Goal: Task Accomplishment & Management: Complete application form

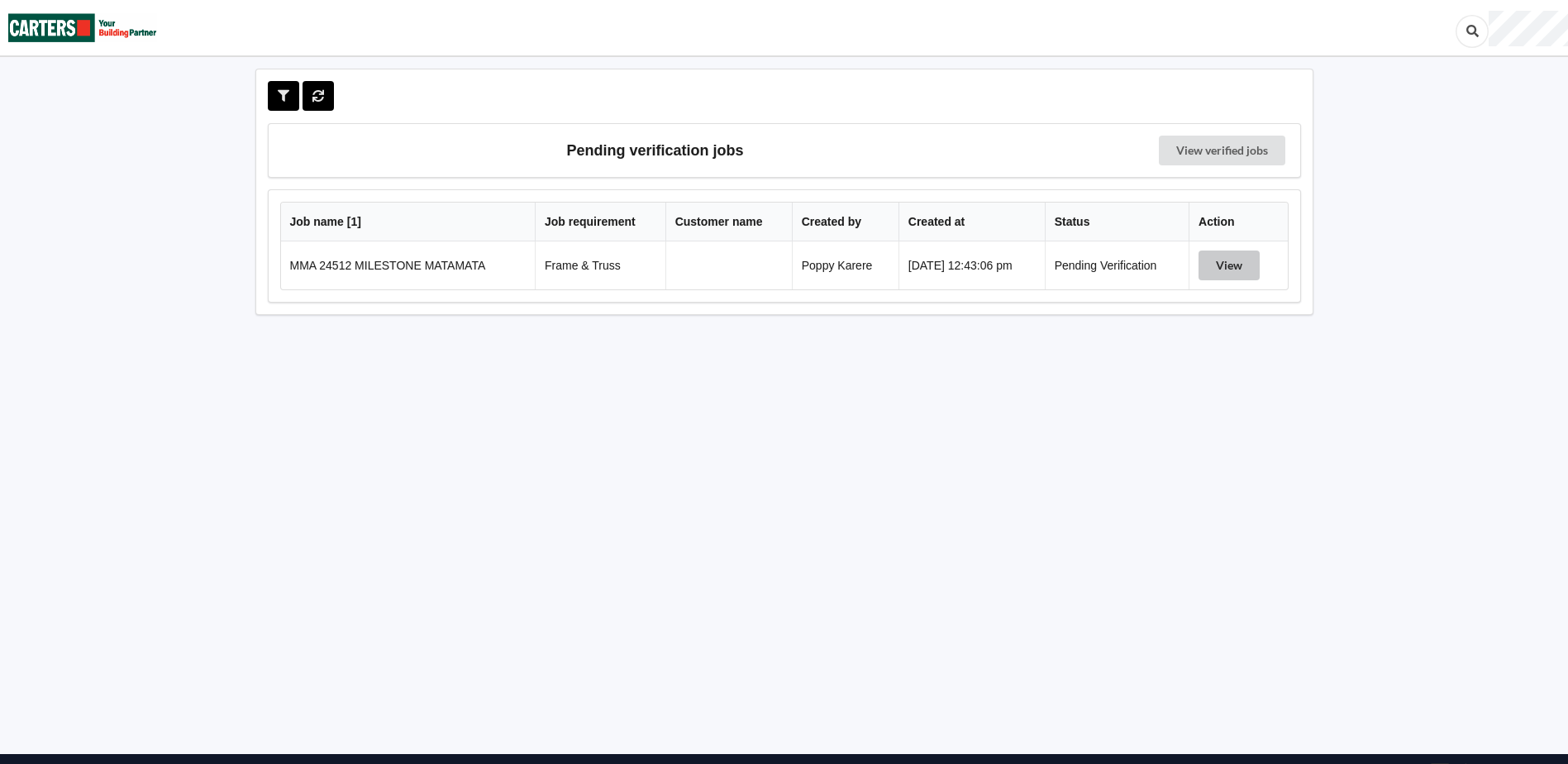
click at [1239, 278] on button "View" at bounding box center [1228, 265] width 61 height 30
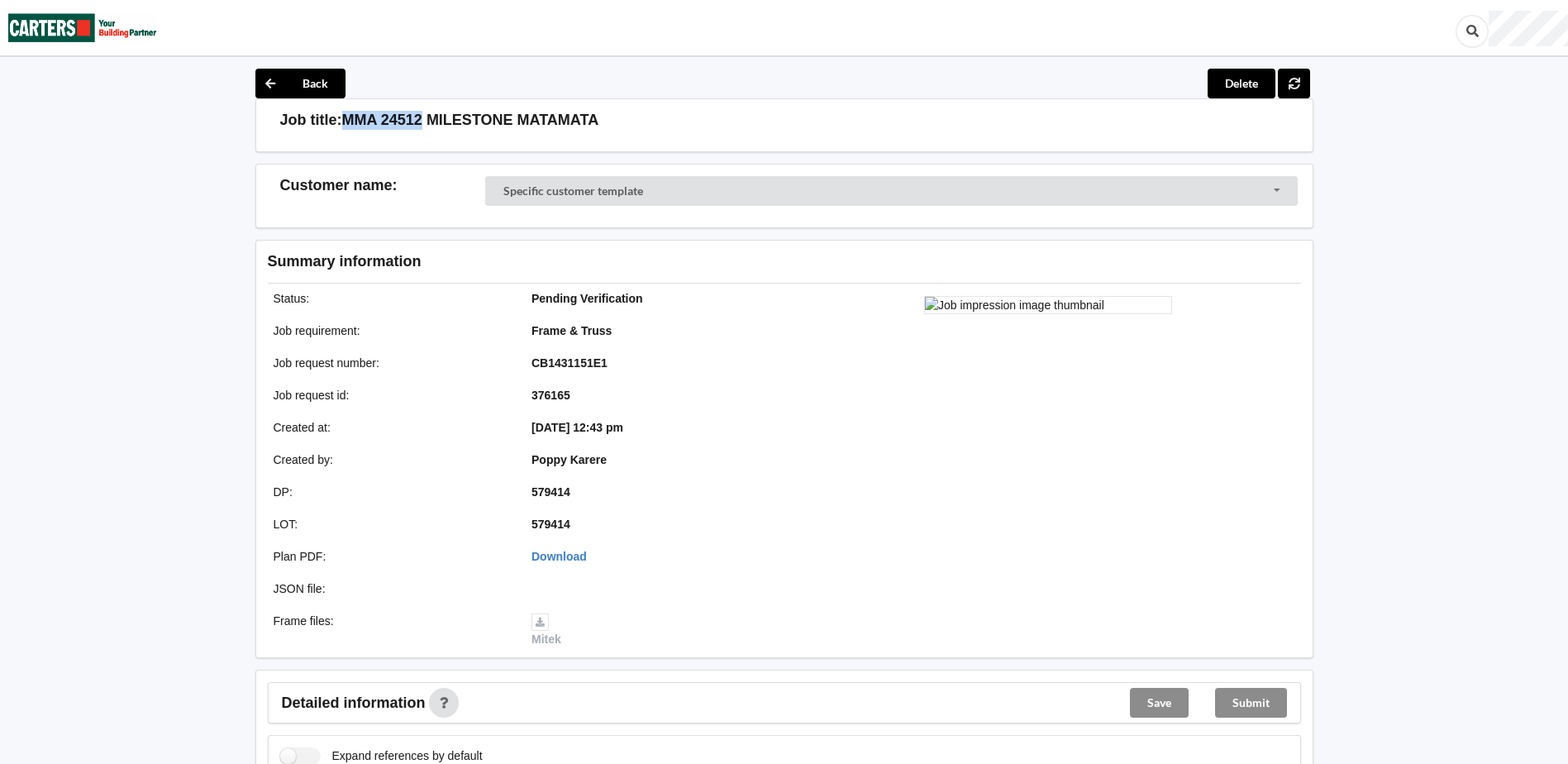
drag, startPoint x: 342, startPoint y: 119, endPoint x: 419, endPoint y: 117, distance: 77.0
click at [419, 117] on h3 "MMA 24512 MILESTONE MATAMATA" at bounding box center [470, 120] width 257 height 19
copy h3 "MMA 24512"
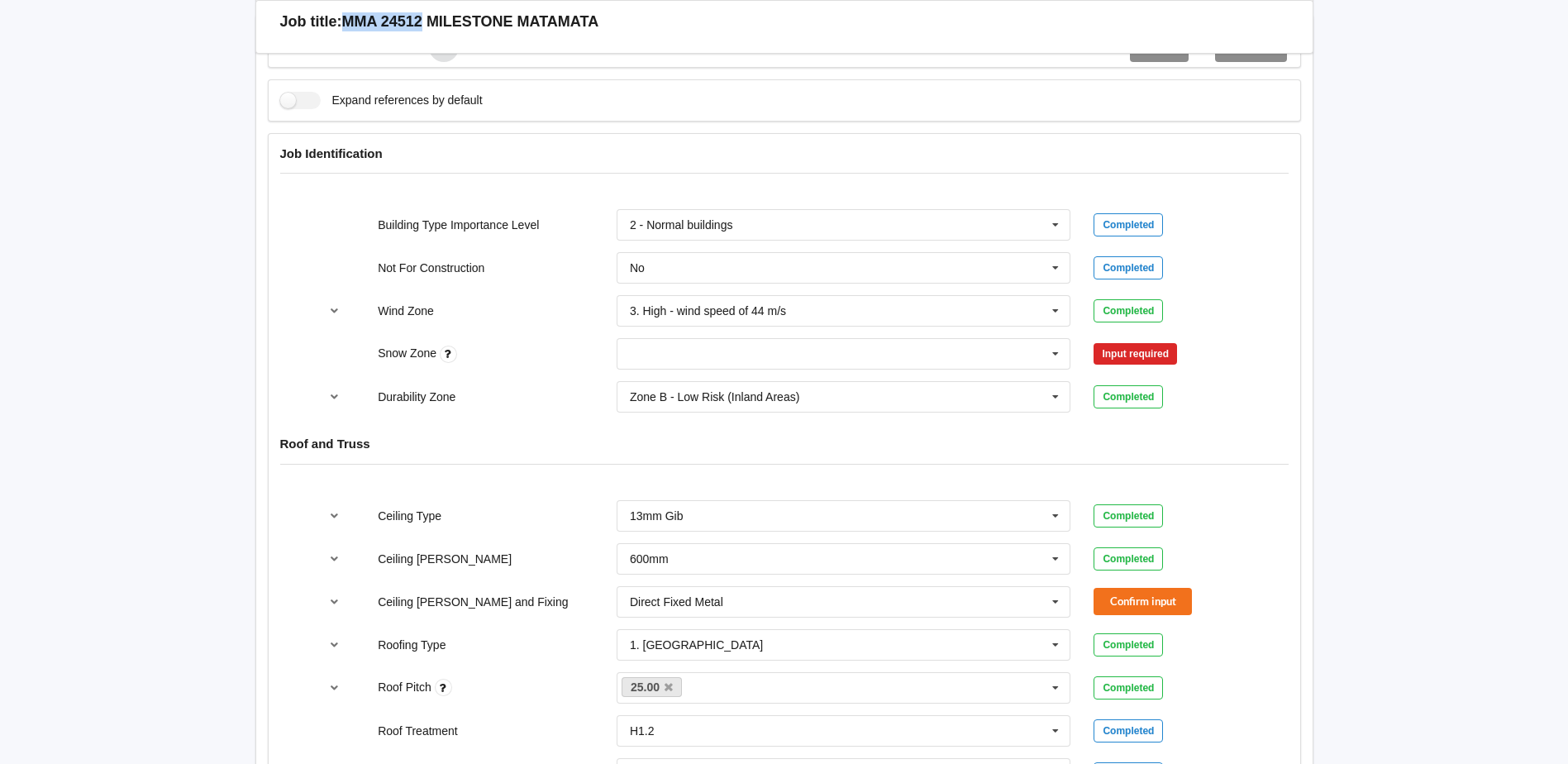
scroll to position [661, 0]
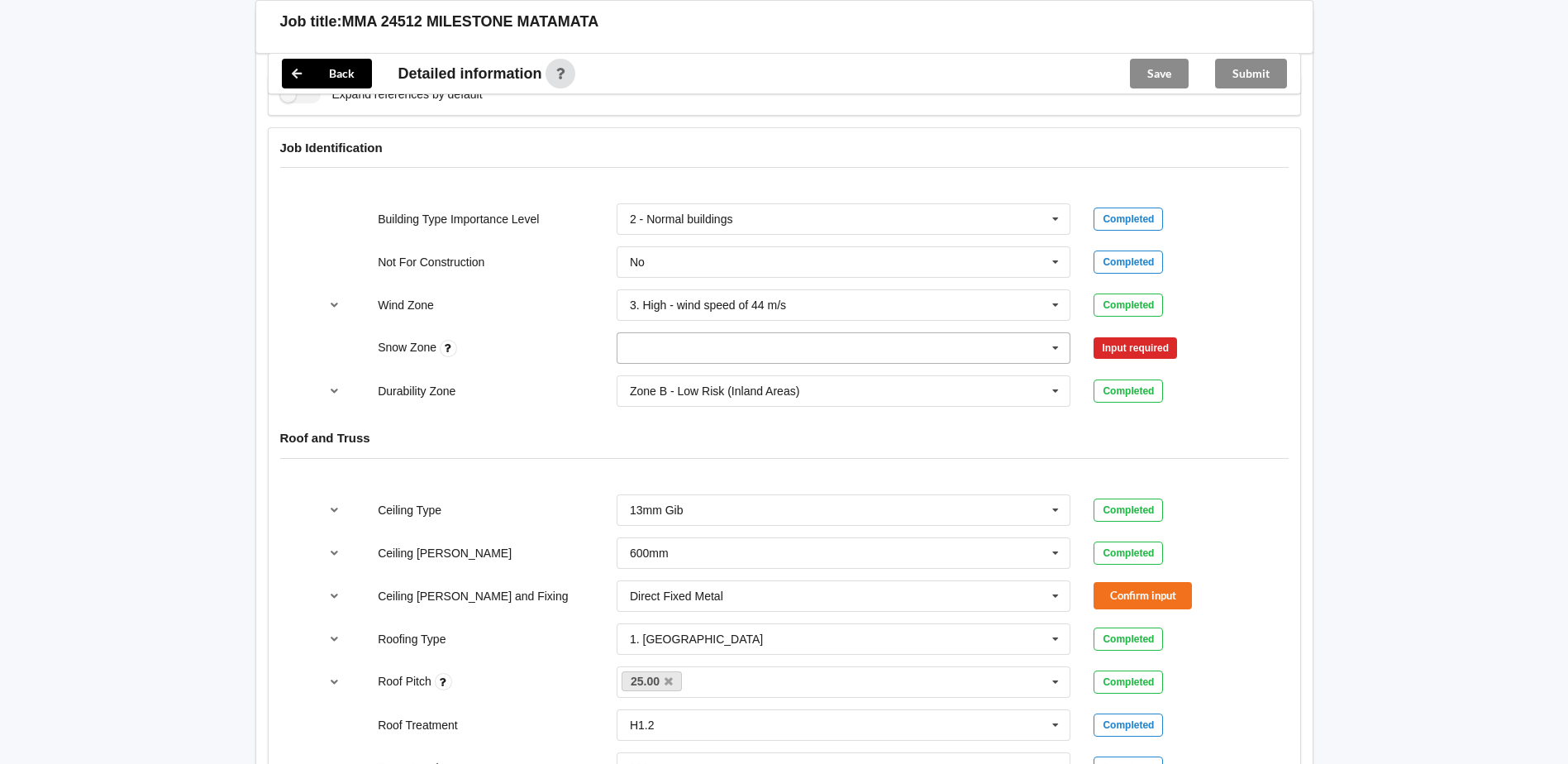
click at [664, 348] on input "text" at bounding box center [844, 347] width 453 height 30
click at [652, 376] on div "N0" at bounding box center [844, 377] width 453 height 30
click at [1139, 363] on div "Snow Zone N0 N0 N1 N2 N3 N4 N5 None Confirm input" at bounding box center [784, 348] width 955 height 55
click at [1128, 349] on button "Confirm input" at bounding box center [1142, 348] width 99 height 27
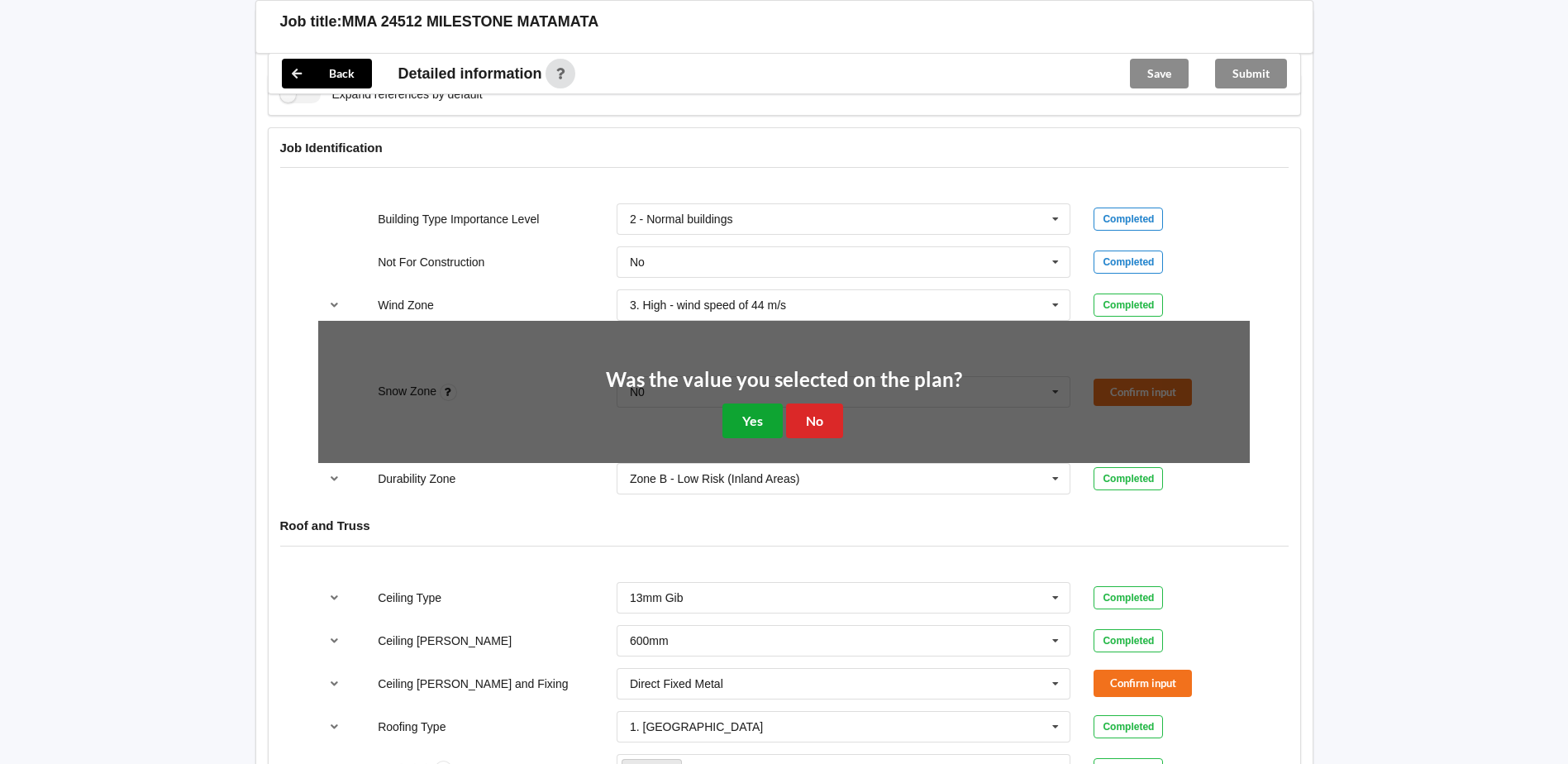
click at [749, 410] on button "Yes" at bounding box center [752, 419] width 60 height 34
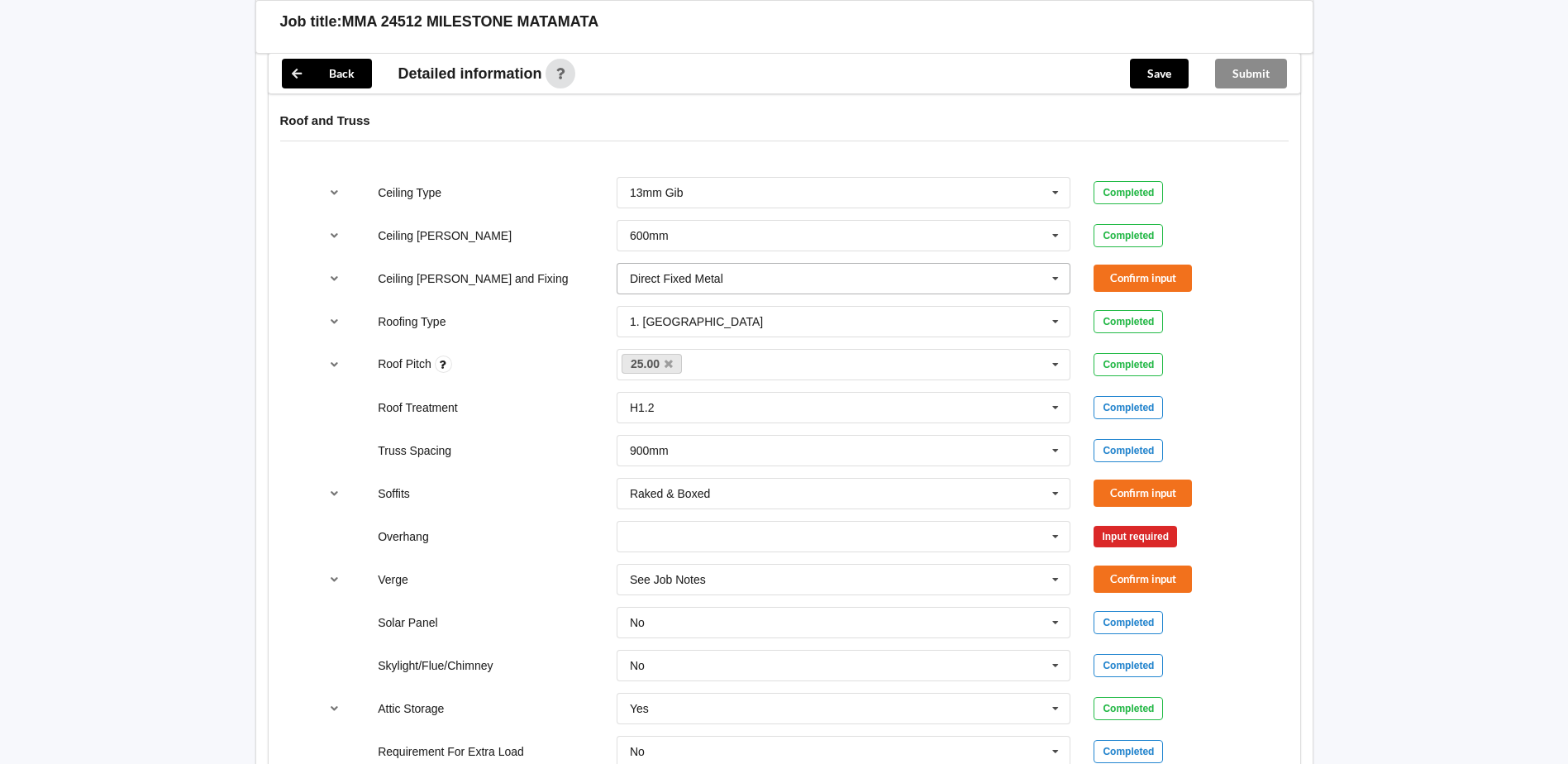
scroll to position [992, 0]
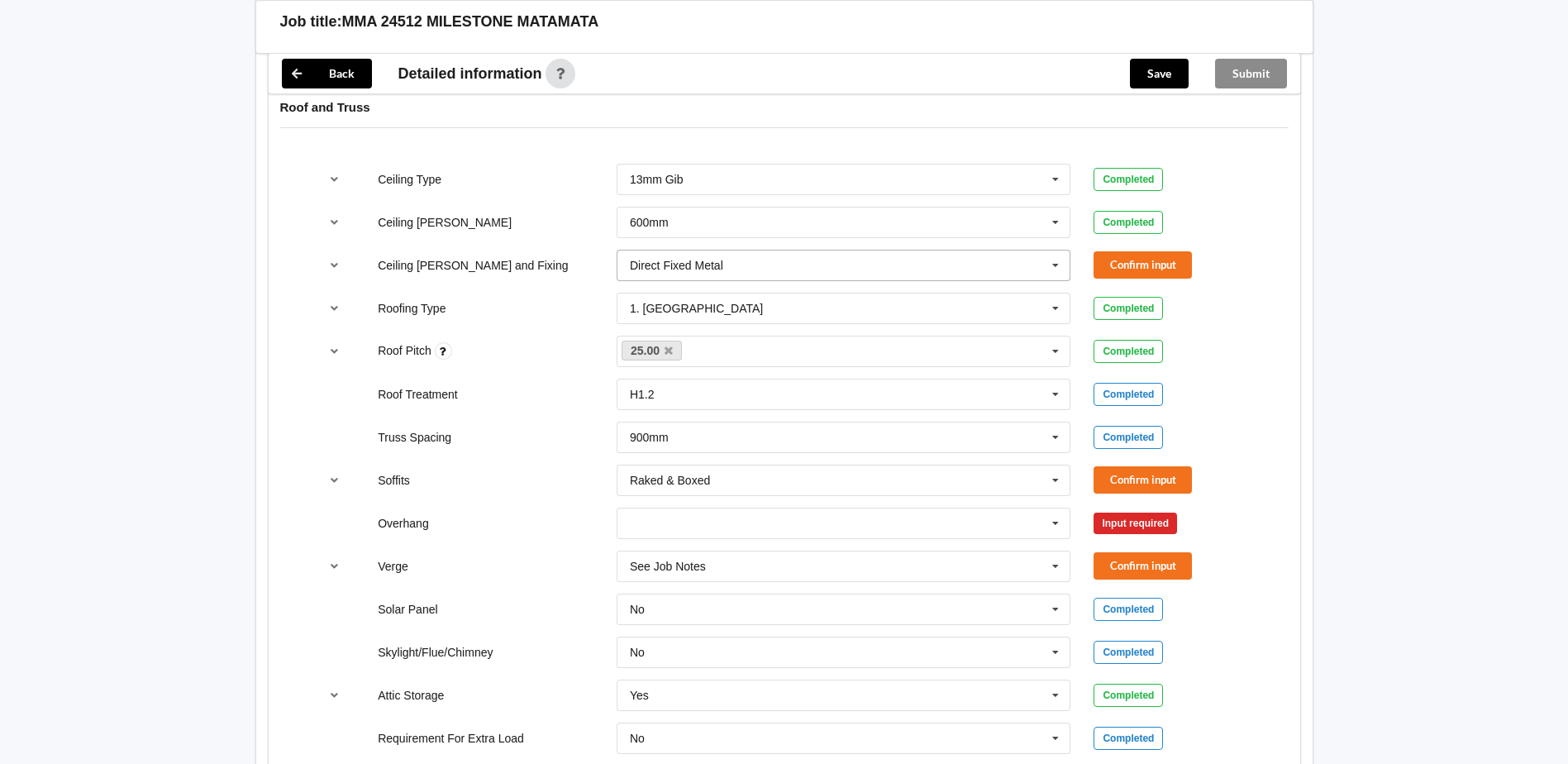
click at [746, 260] on input "text" at bounding box center [844, 265] width 453 height 30
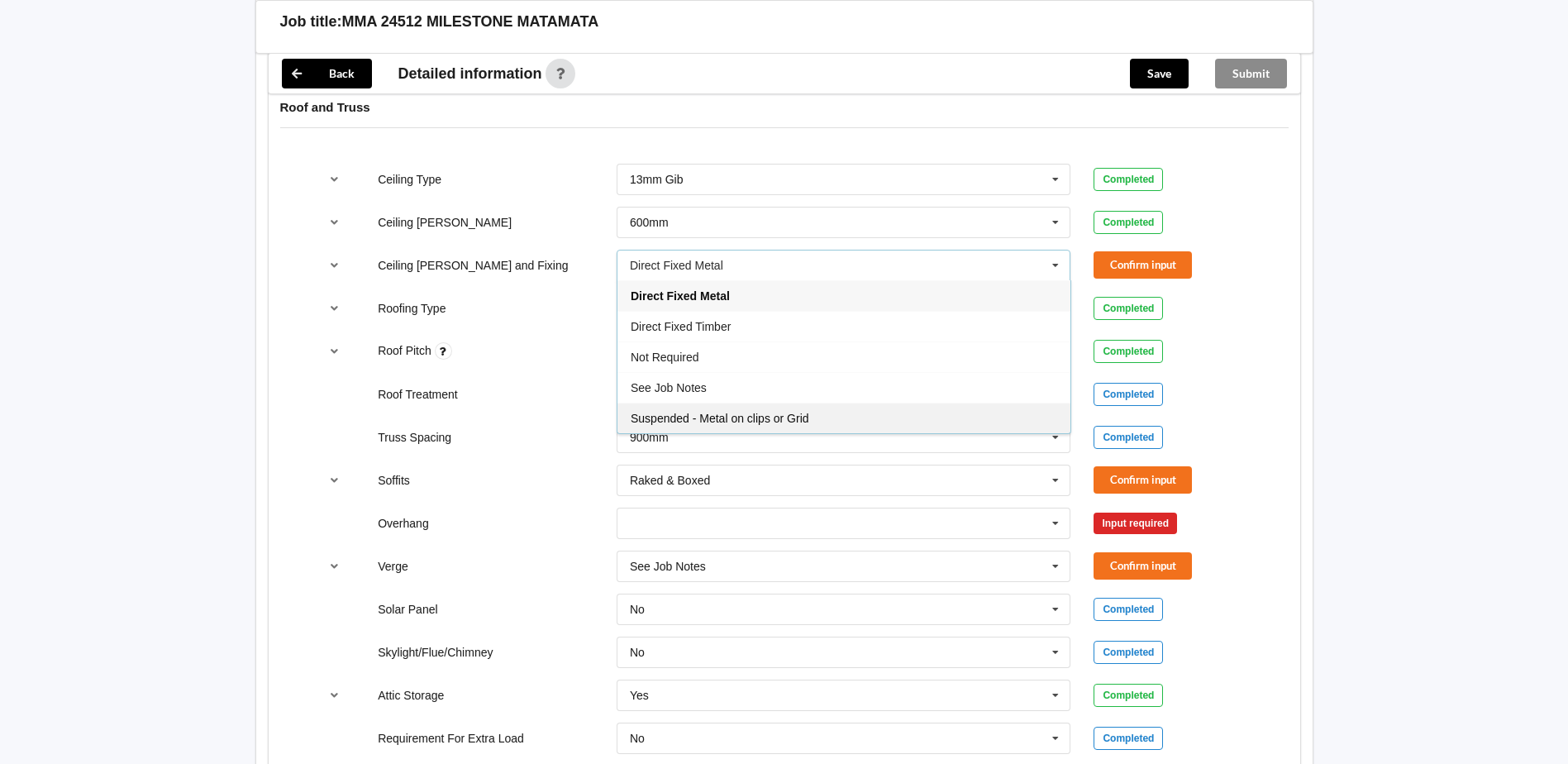
click at [705, 420] on span "Suspended - Metal on clips or Grid" at bounding box center [719, 418] width 178 height 13
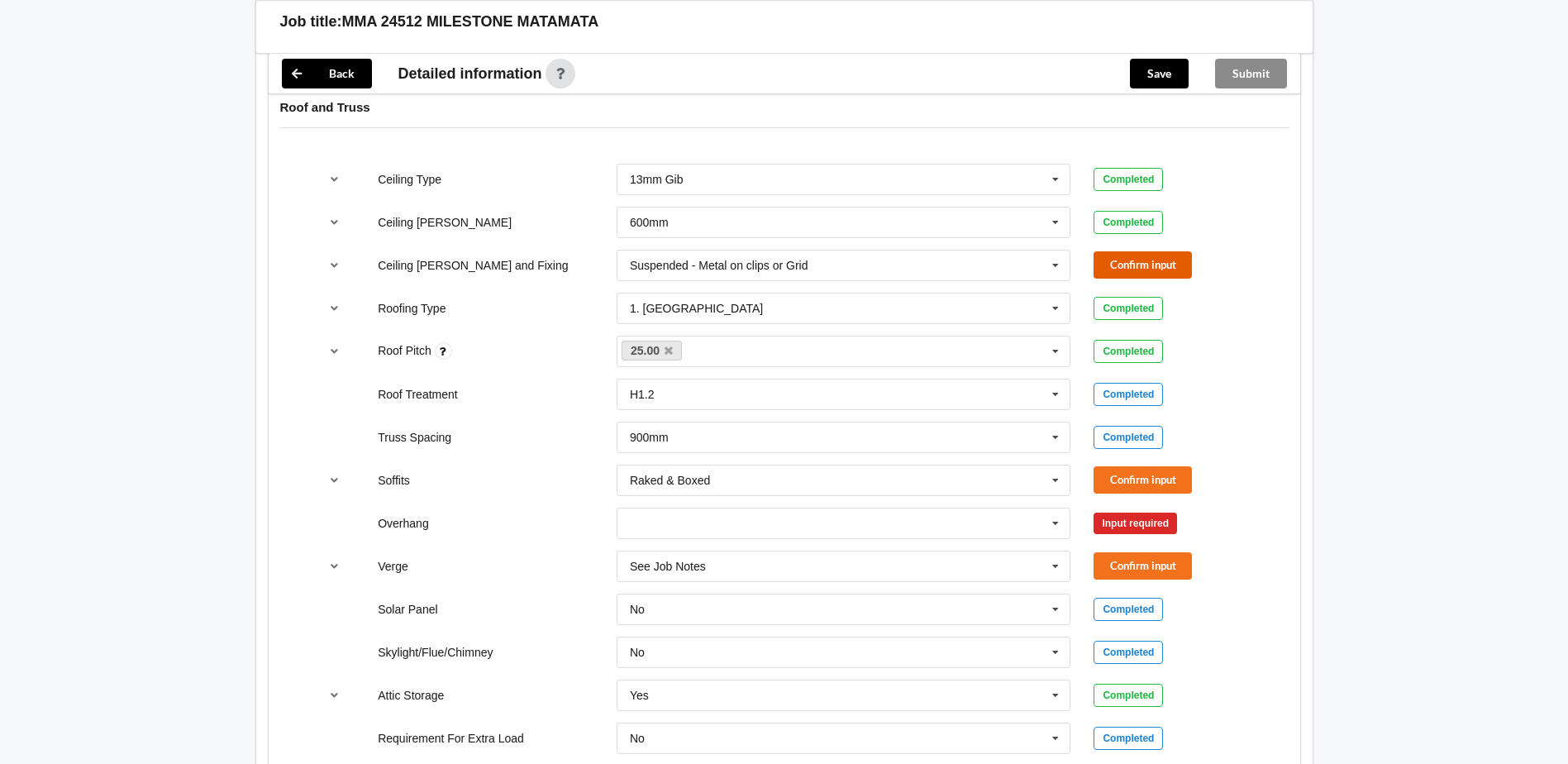
click at [1131, 262] on button "Confirm input" at bounding box center [1142, 265] width 99 height 27
click at [821, 508] on input "text" at bounding box center [844, 523] width 453 height 30
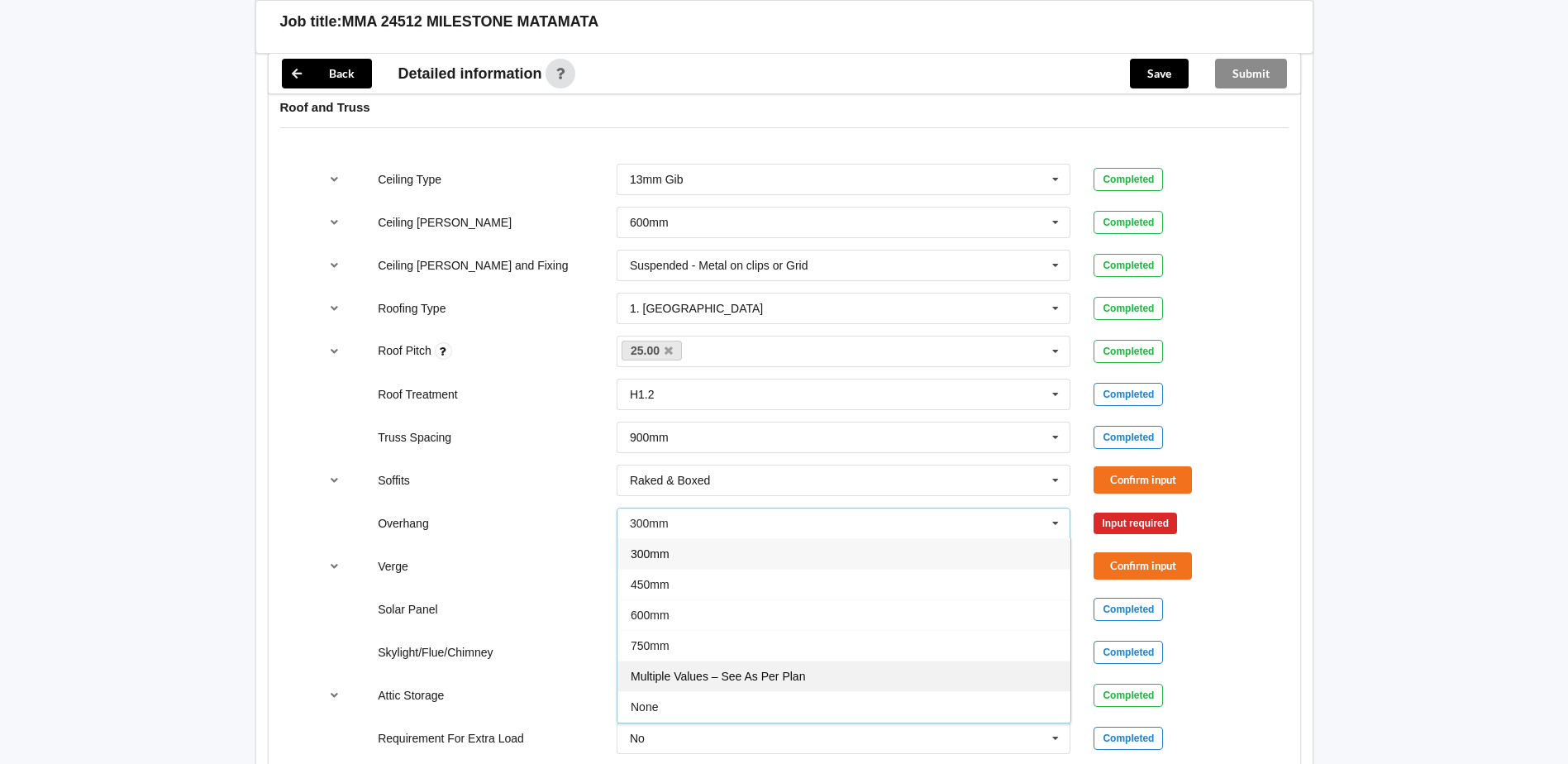
click at [786, 676] on span "Multiple Values – See As Per Plan" at bounding box center [717, 676] width 175 height 13
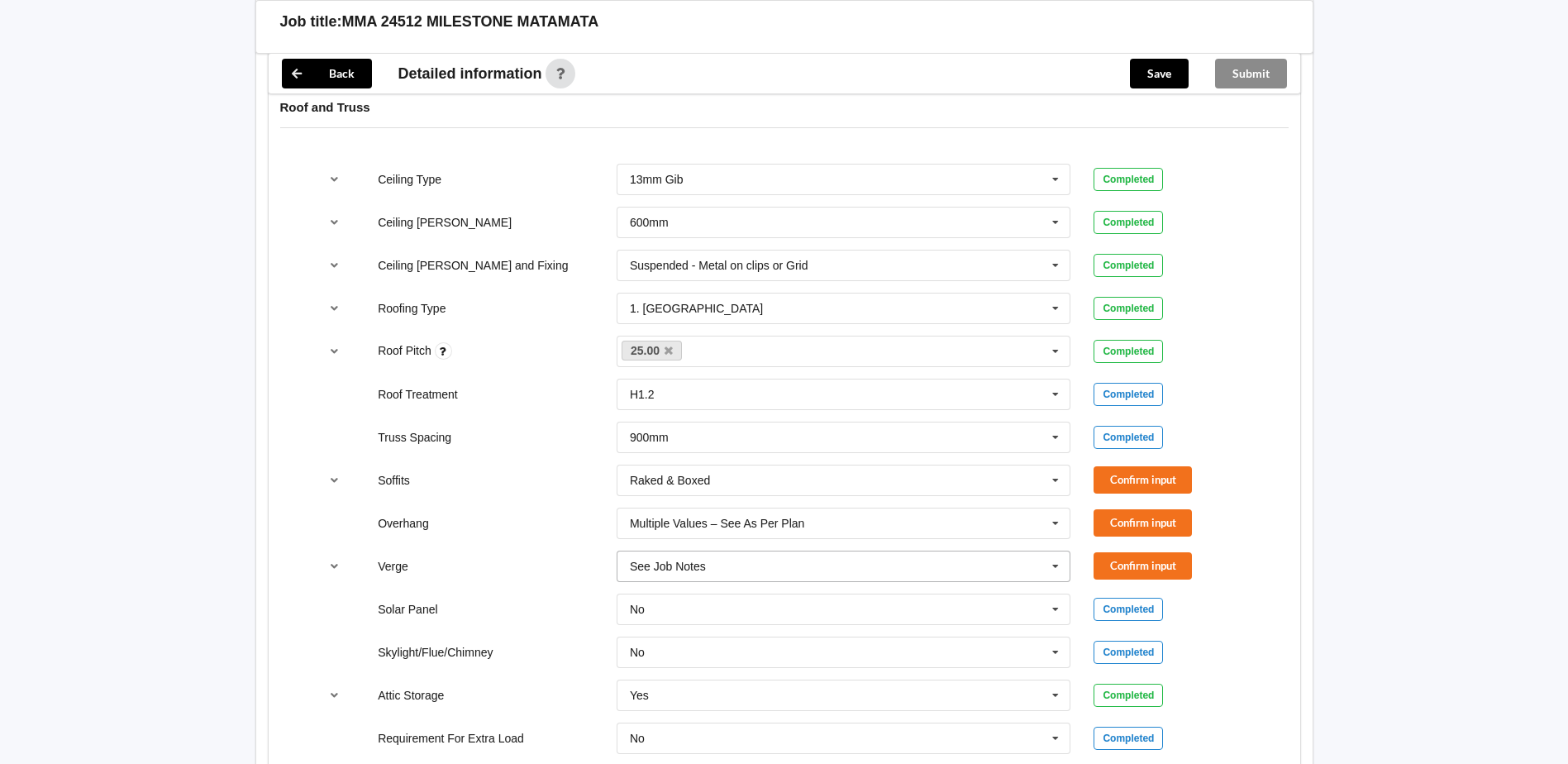
click at [799, 572] on input "text" at bounding box center [844, 566] width 453 height 30
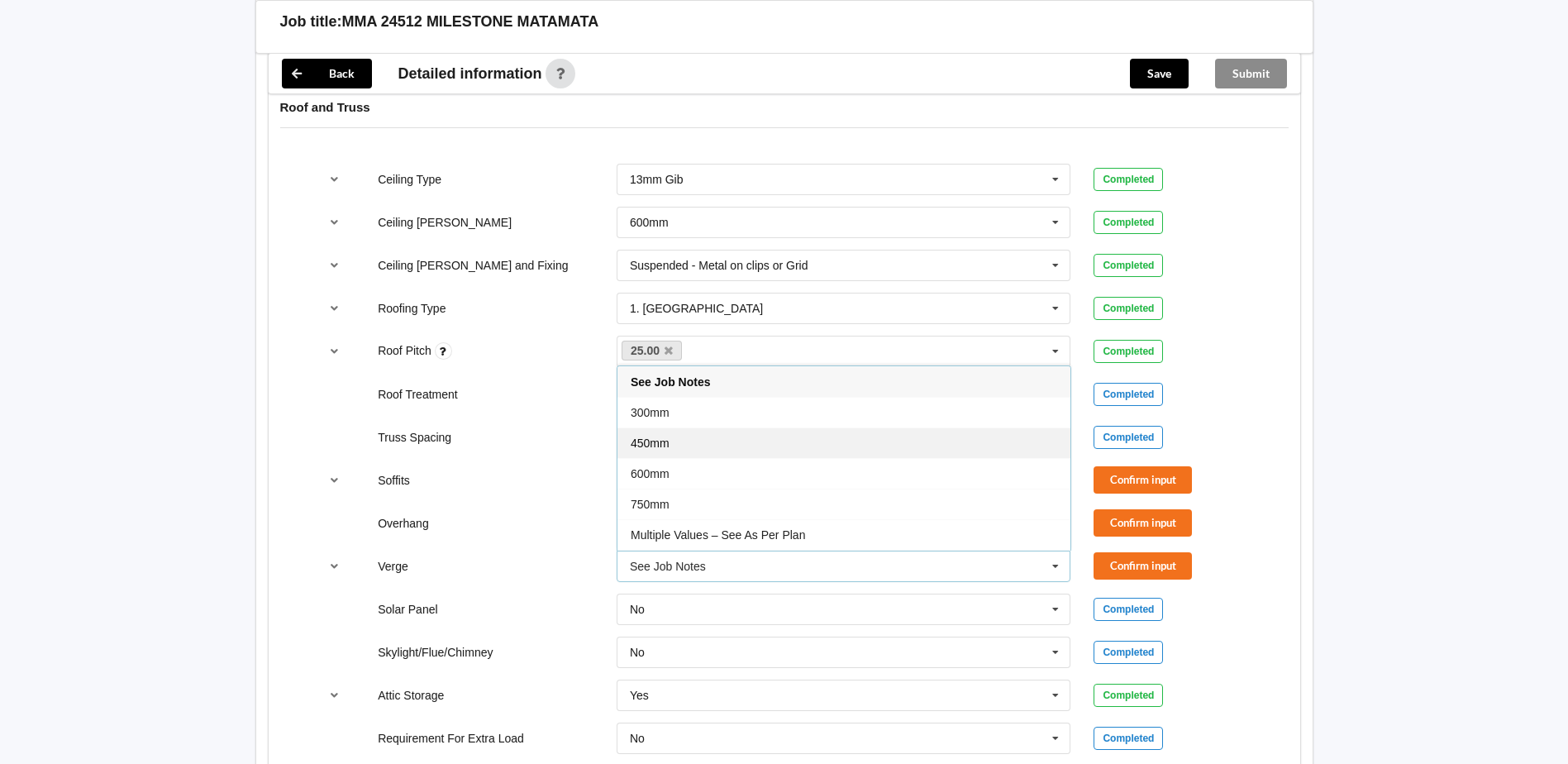
click at [693, 453] on div "450mm" at bounding box center [844, 442] width 453 height 30
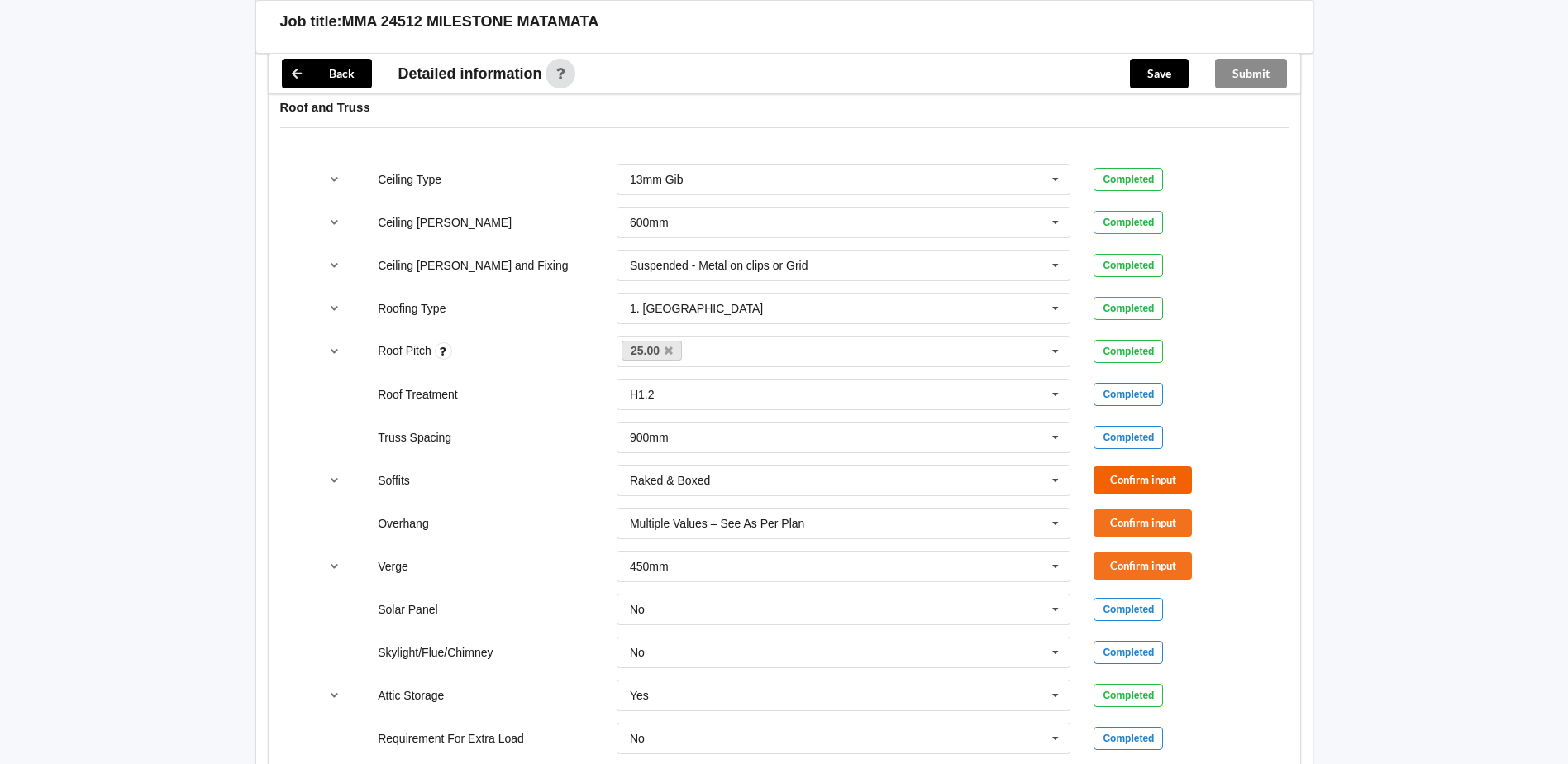
click at [1128, 493] on div "Soffits Raked & Boxed Boxed Multiple Values – See As Per Plan None Raked & Boxe…" at bounding box center [784, 481] width 955 height 55
click at [1112, 472] on button "Confirm input" at bounding box center [1142, 480] width 99 height 27
click at [1110, 526] on button "Confirm input" at bounding box center [1142, 523] width 99 height 27
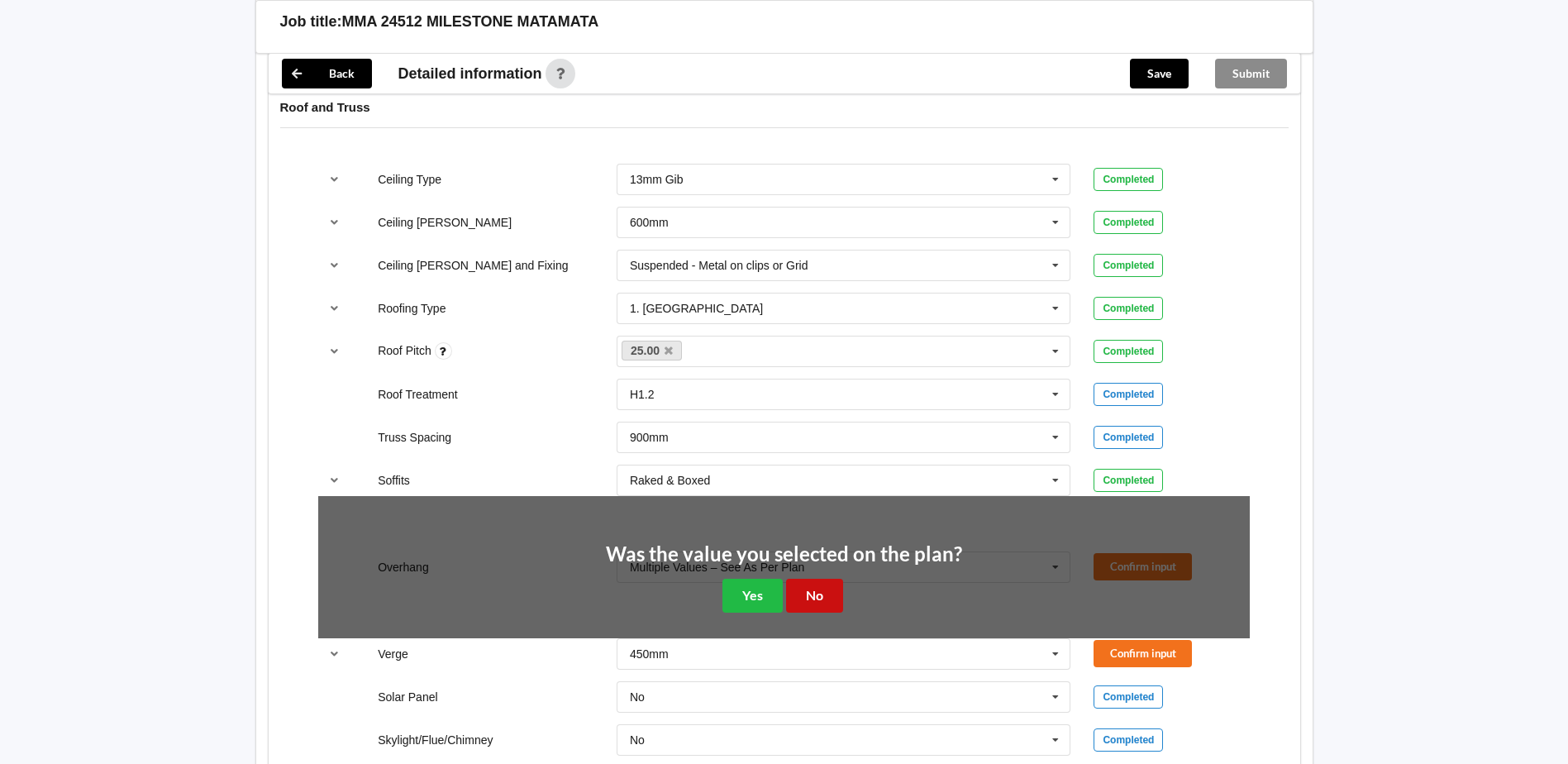
drag, startPoint x: 815, startPoint y: 589, endPoint x: 842, endPoint y: 587, distance: 27.1
click at [821, 588] on button "No" at bounding box center [814, 595] width 57 height 34
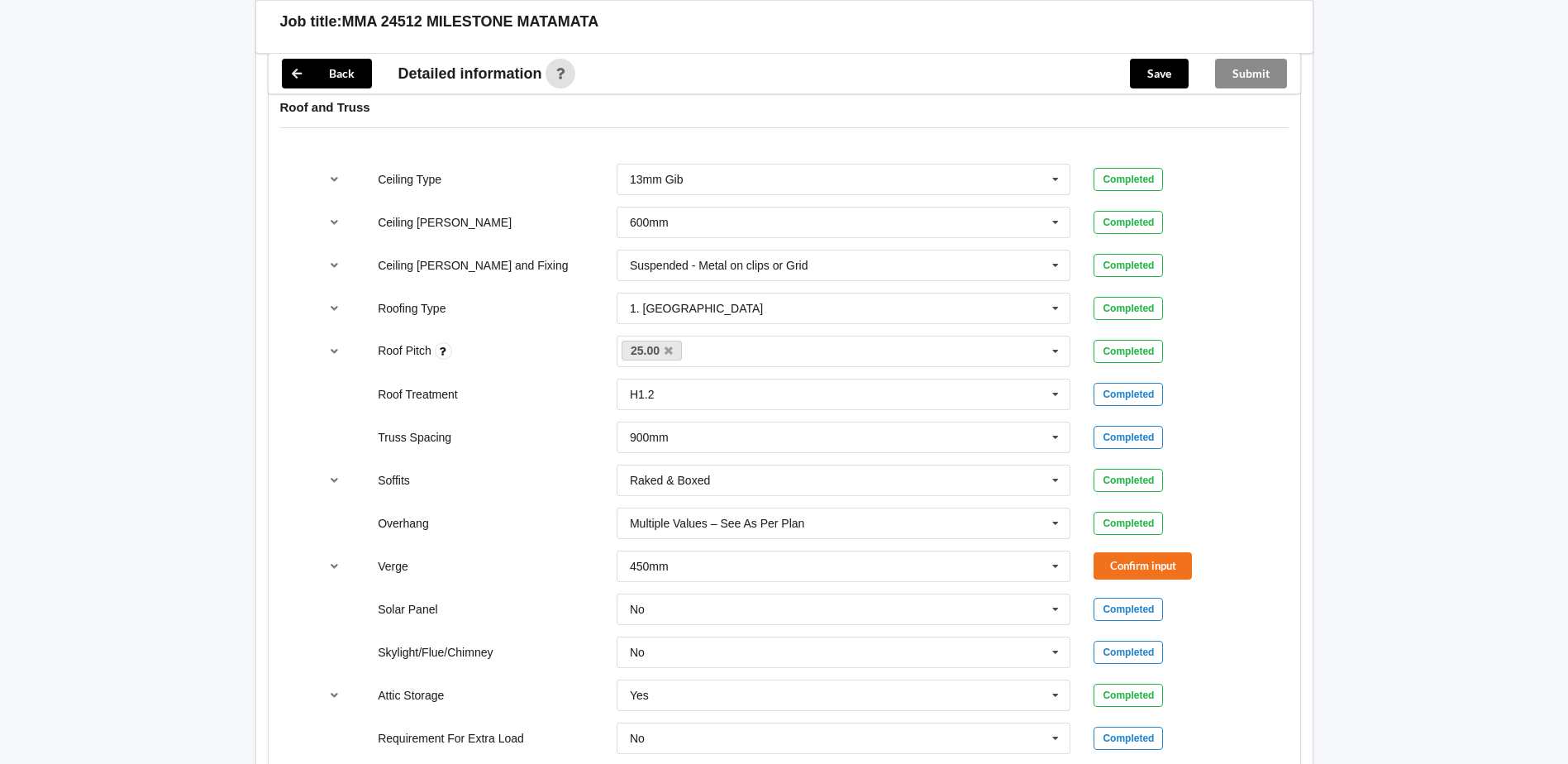
click at [1140, 546] on div "Verge 450mm See Job Notes 300mm 450mm 600mm 750mm Multiple Values – See As Per …" at bounding box center [784, 567] width 955 height 55
click at [1135, 557] on button "Confirm input" at bounding box center [1142, 566] width 99 height 27
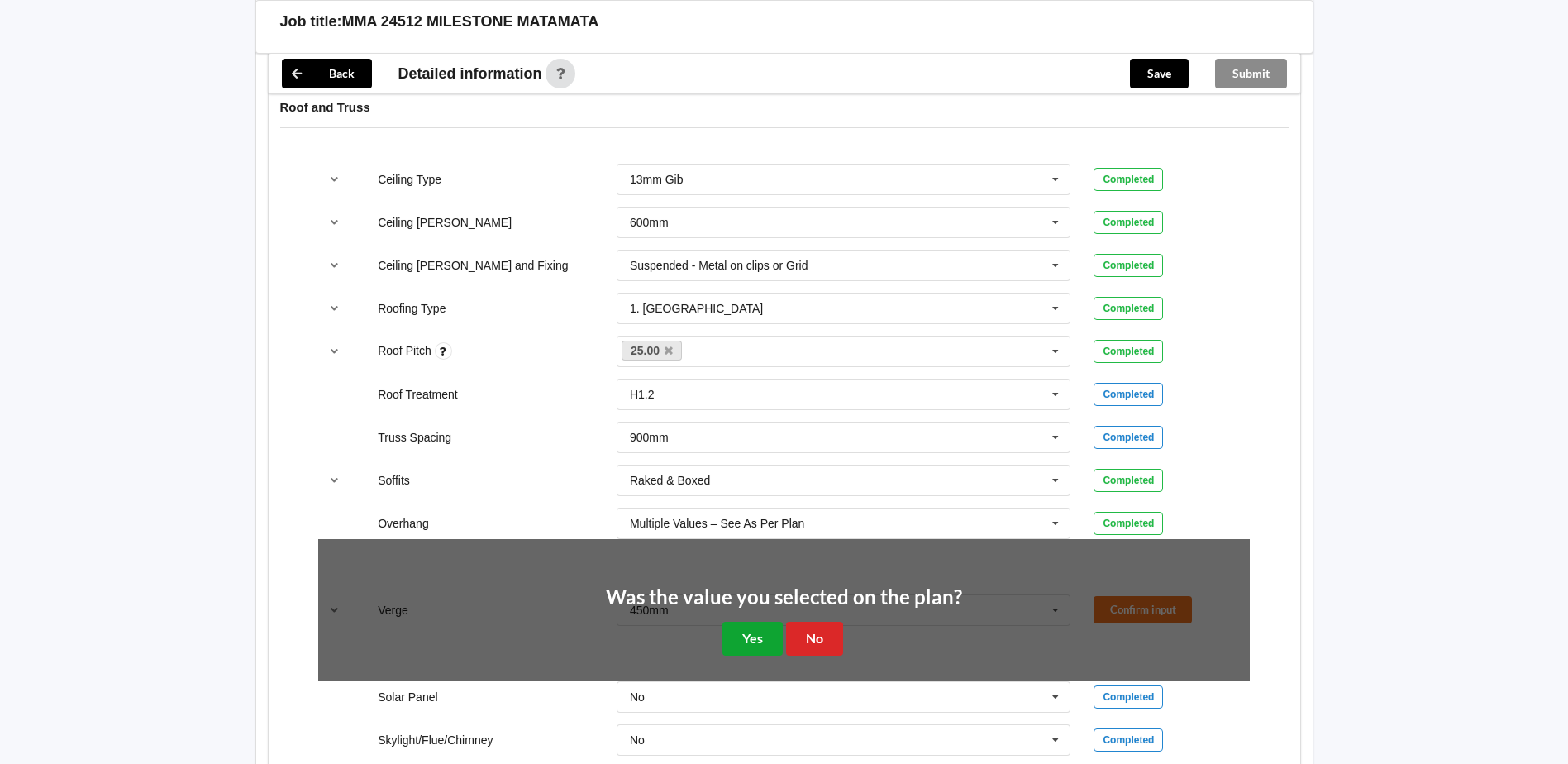
click at [760, 632] on button "Yes" at bounding box center [752, 638] width 60 height 34
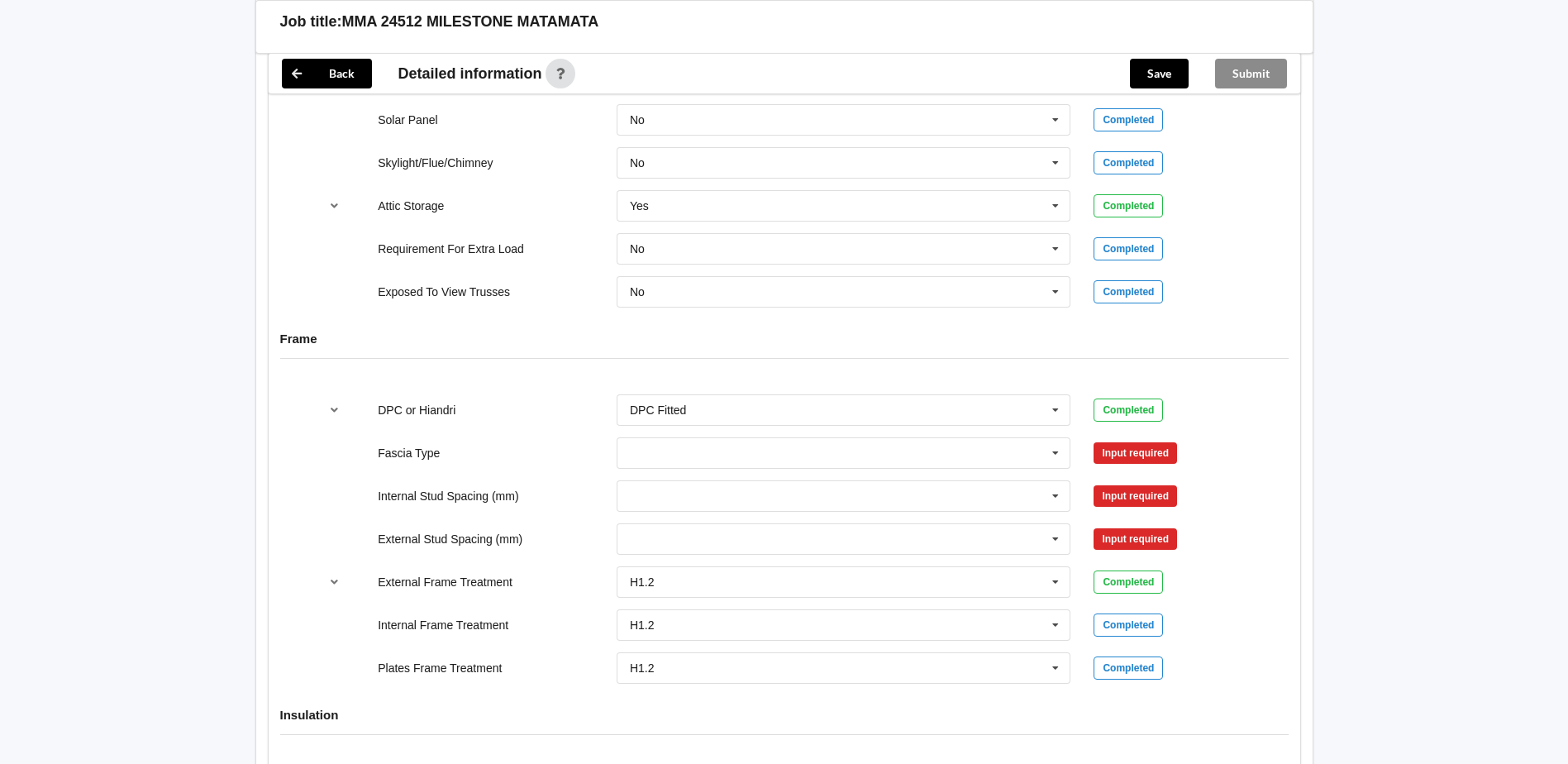
scroll to position [1570, 0]
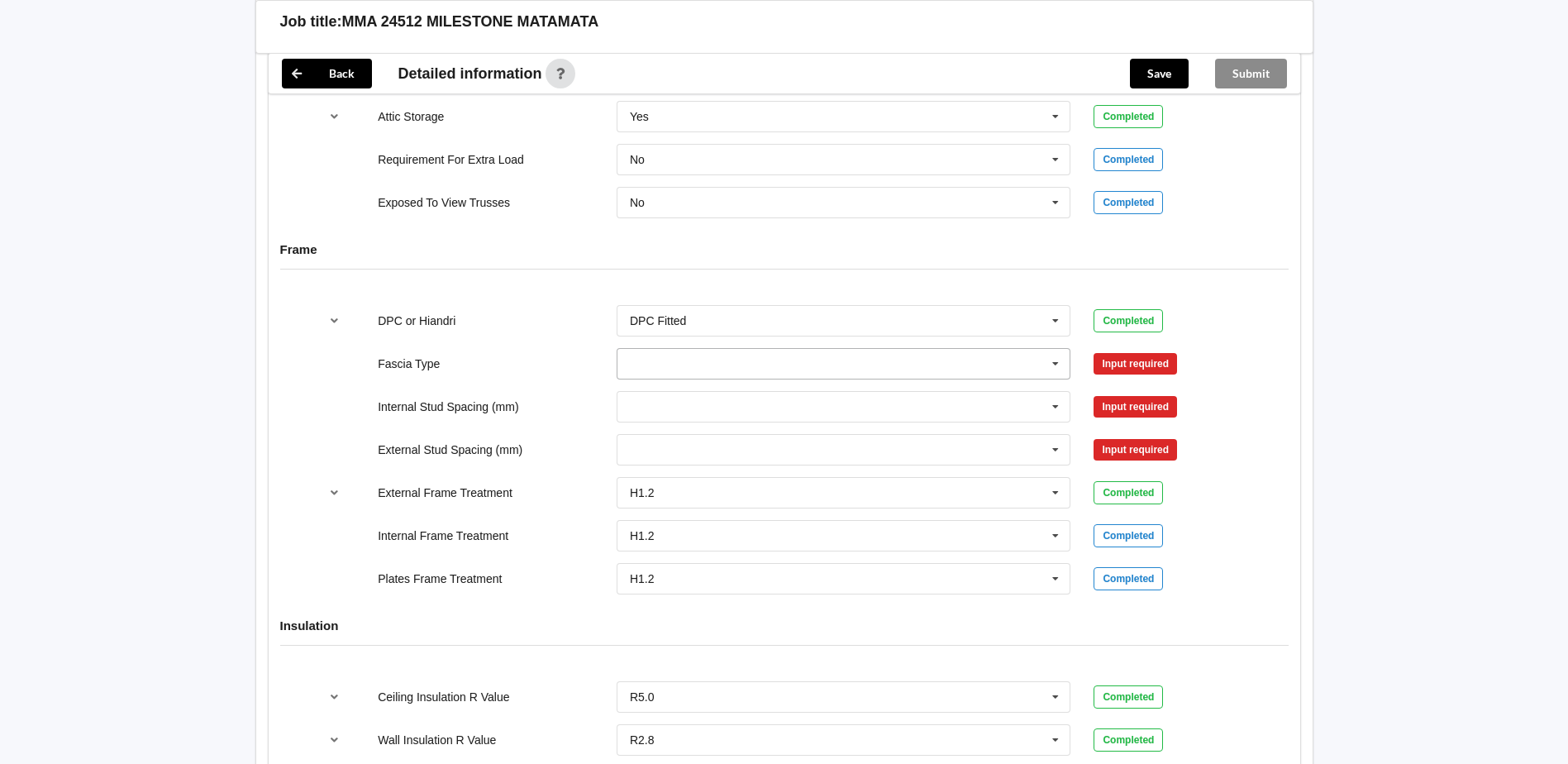
click at [687, 364] on input "text" at bounding box center [844, 364] width 453 height 30
drag, startPoint x: 731, startPoint y: 425, endPoint x: 908, endPoint y: 409, distance: 177.7
click at [737, 425] on div "Continuous 180" at bounding box center [844, 424] width 453 height 30
click at [1114, 368] on button "Confirm input" at bounding box center [1142, 364] width 99 height 27
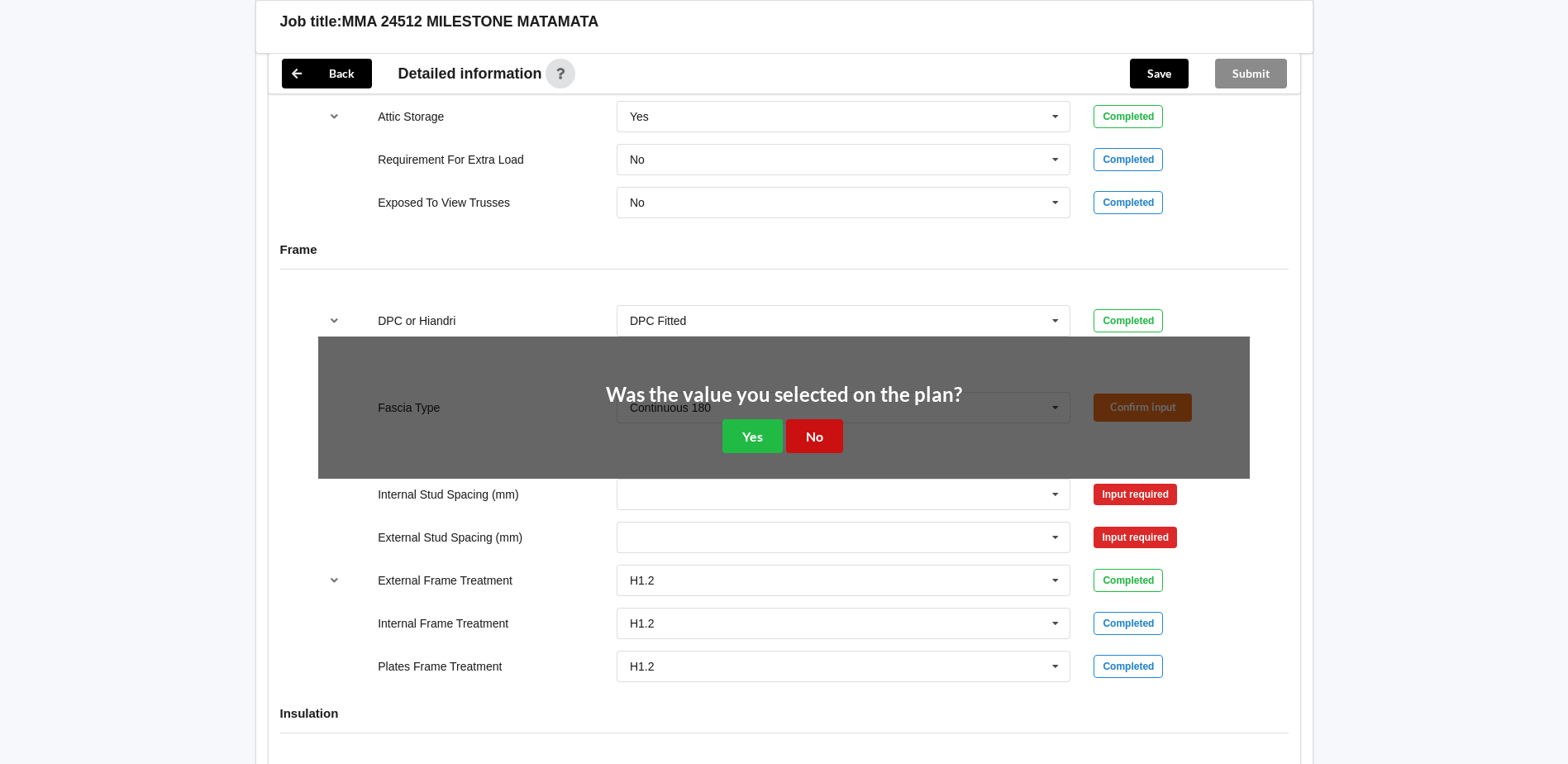
click at [826, 432] on button "No" at bounding box center [814, 436] width 57 height 34
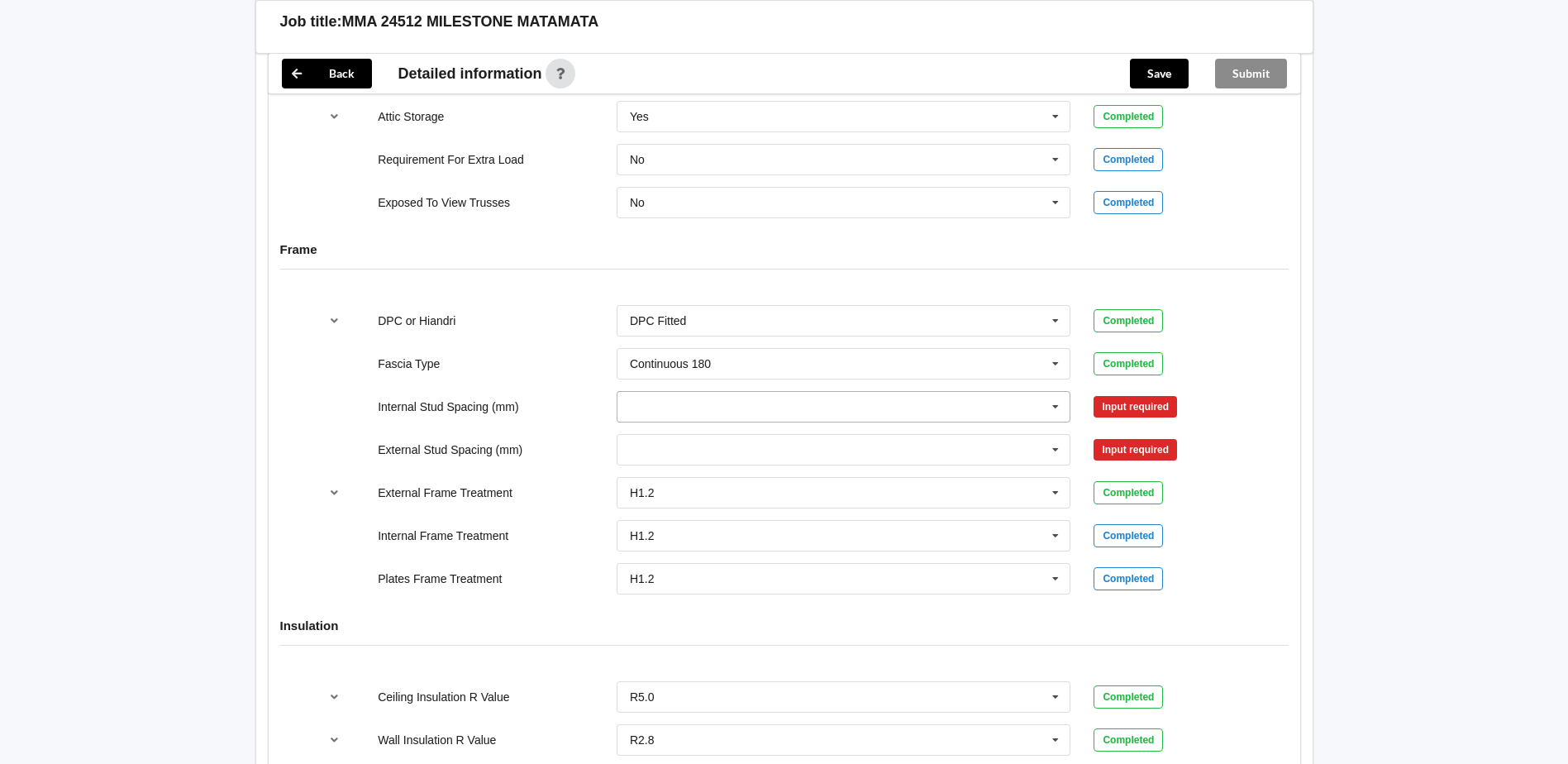
click at [645, 409] on input "text" at bounding box center [844, 407] width 453 height 30
drag, startPoint x: 753, startPoint y: 581, endPoint x: 1137, endPoint y: 440, distance: 409.1
click at [758, 581] on div "Multiple Values – See As Per Plan" at bounding box center [844, 589] width 453 height 30
click at [927, 445] on input "text" at bounding box center [844, 450] width 453 height 30
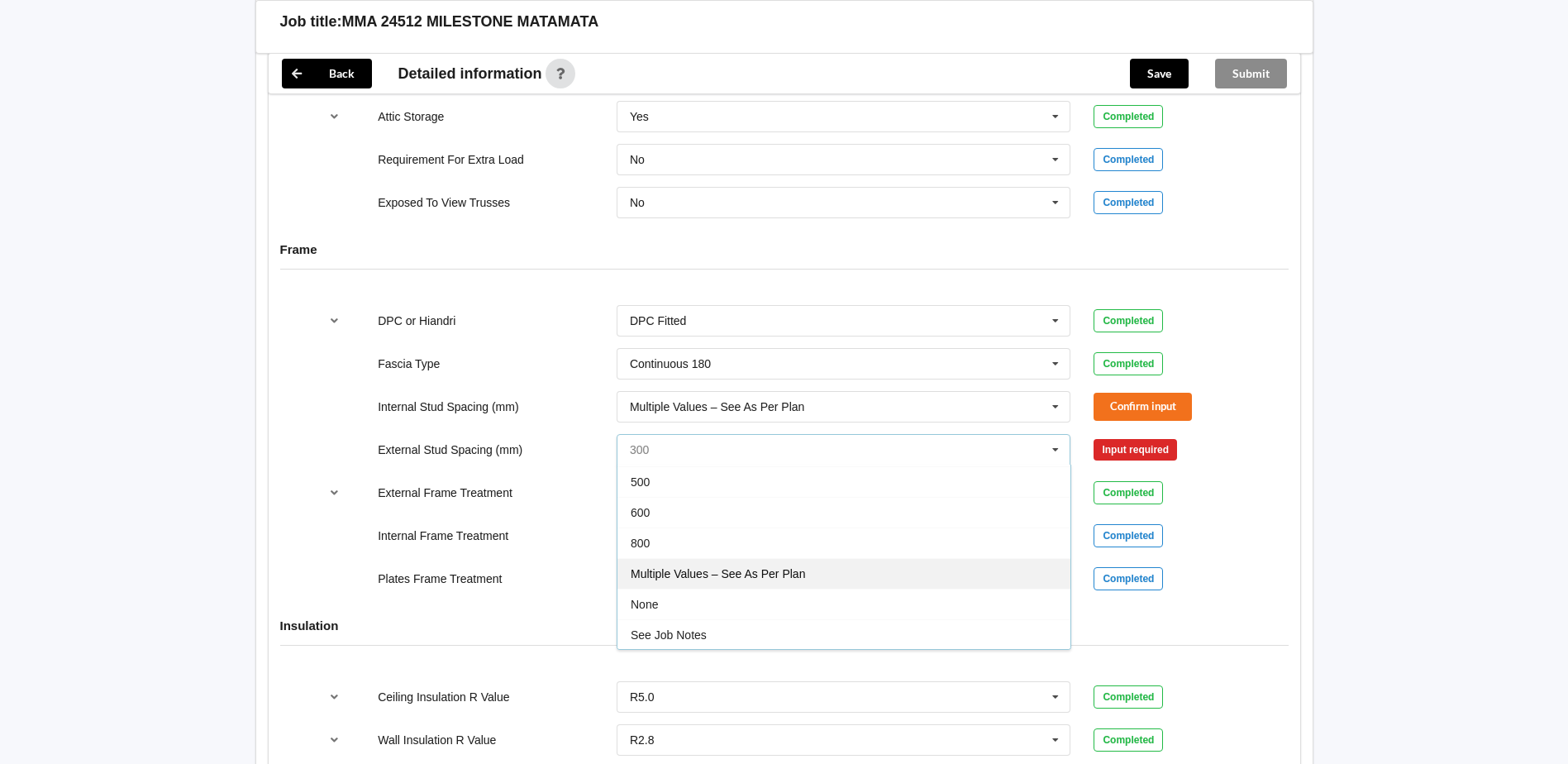
scroll to position [90, 0]
drag, startPoint x: 755, startPoint y: 563, endPoint x: 1151, endPoint y: 408, distance: 425.3
click at [756, 563] on div "Multiple Values – See As Per Plan" at bounding box center [844, 572] width 453 height 30
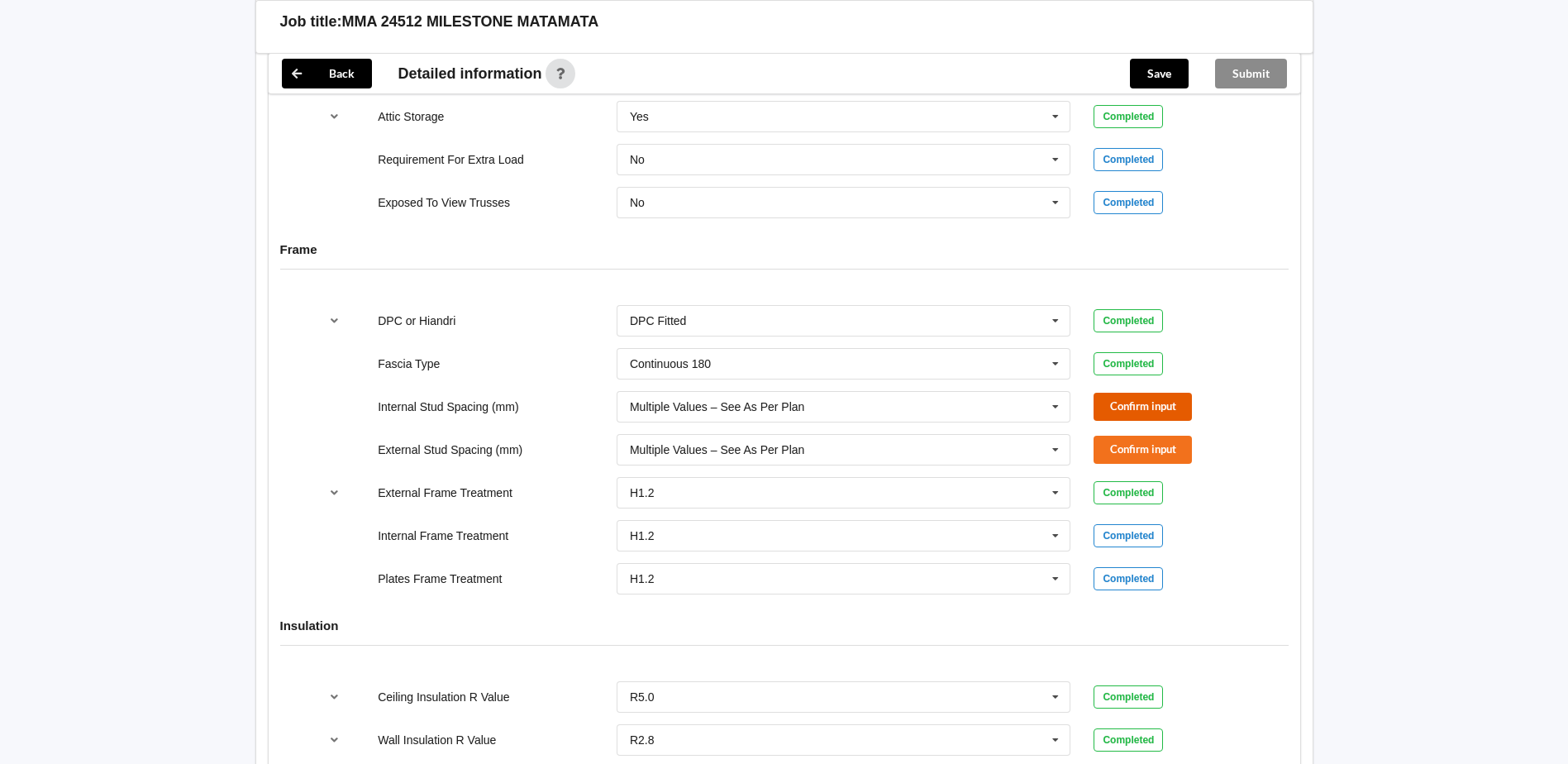
click at [1162, 416] on button "Confirm input" at bounding box center [1142, 407] width 99 height 27
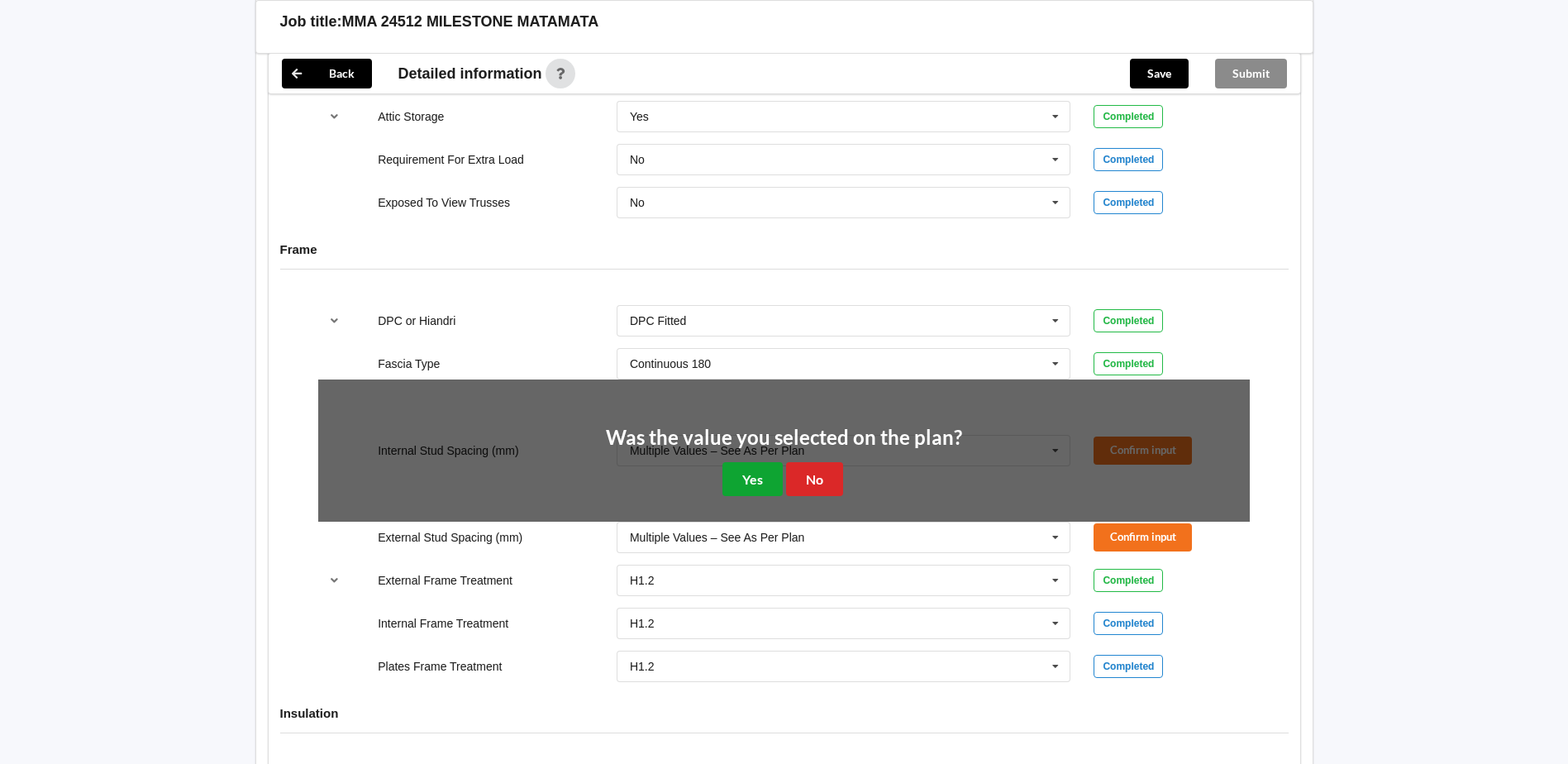
click at [775, 478] on button "Yes" at bounding box center [752, 479] width 60 height 34
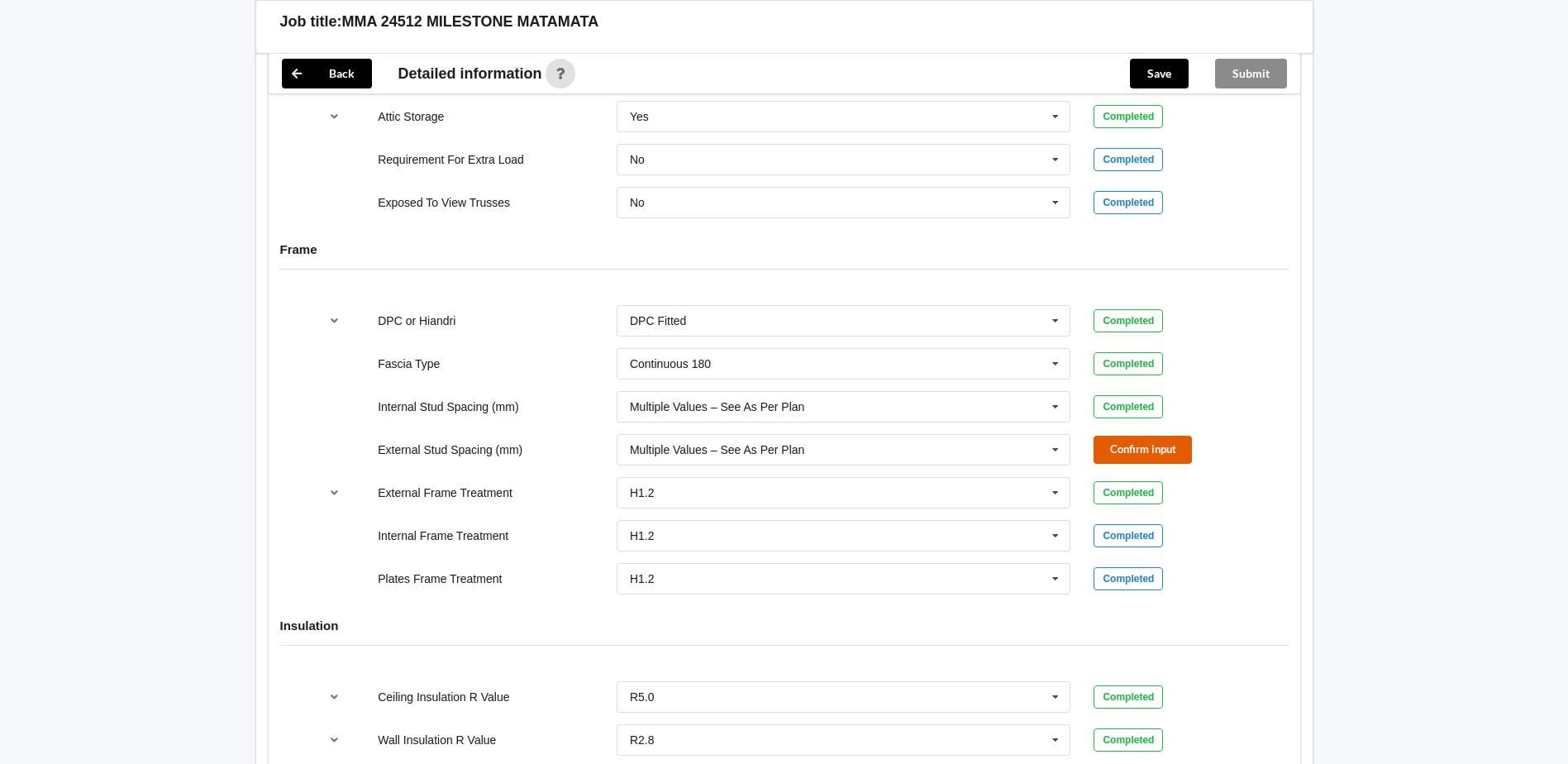
click at [1137, 445] on button "Confirm input" at bounding box center [1142, 450] width 99 height 27
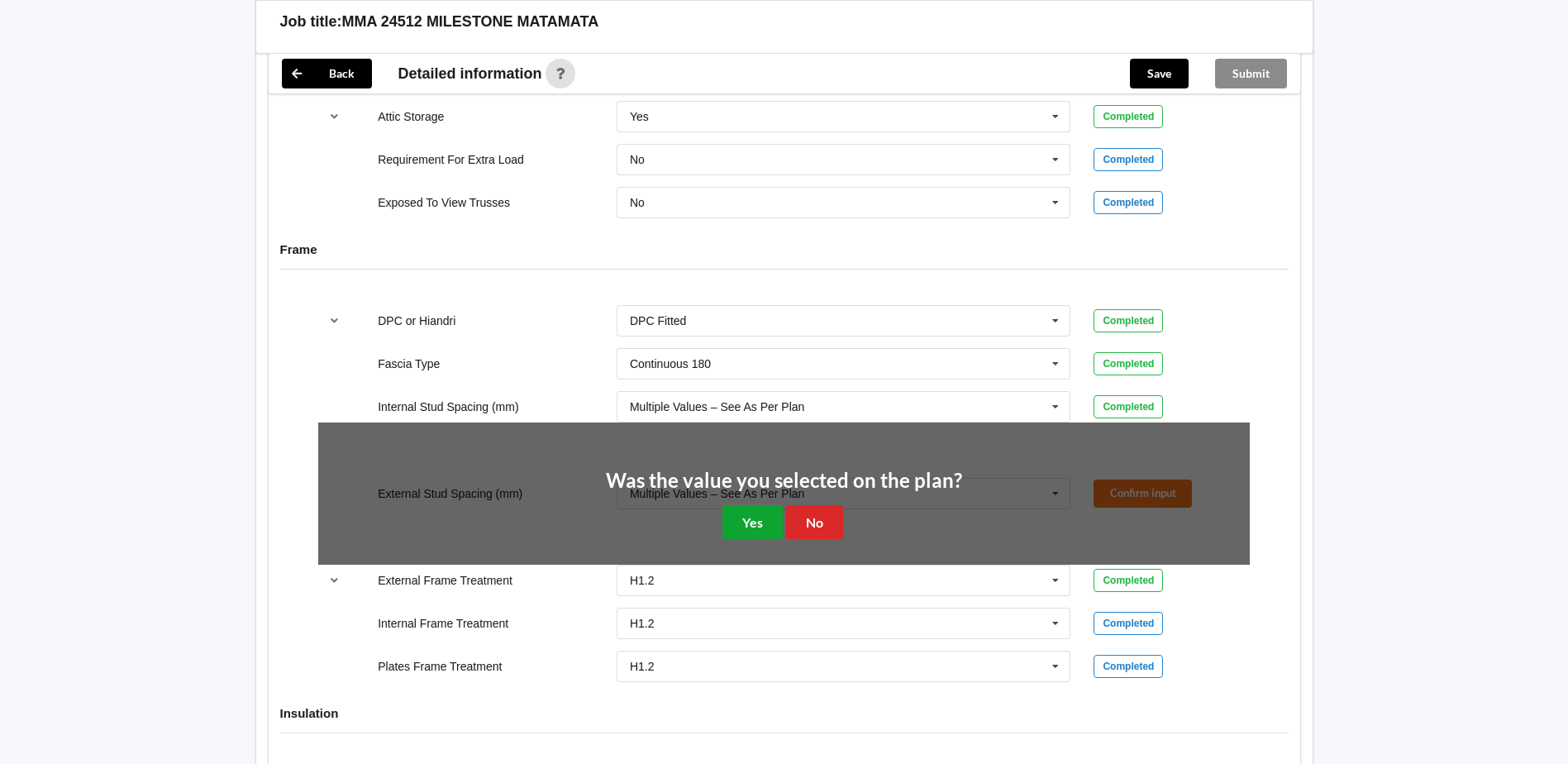
click at [752, 512] on button "Yes" at bounding box center [752, 522] width 60 height 34
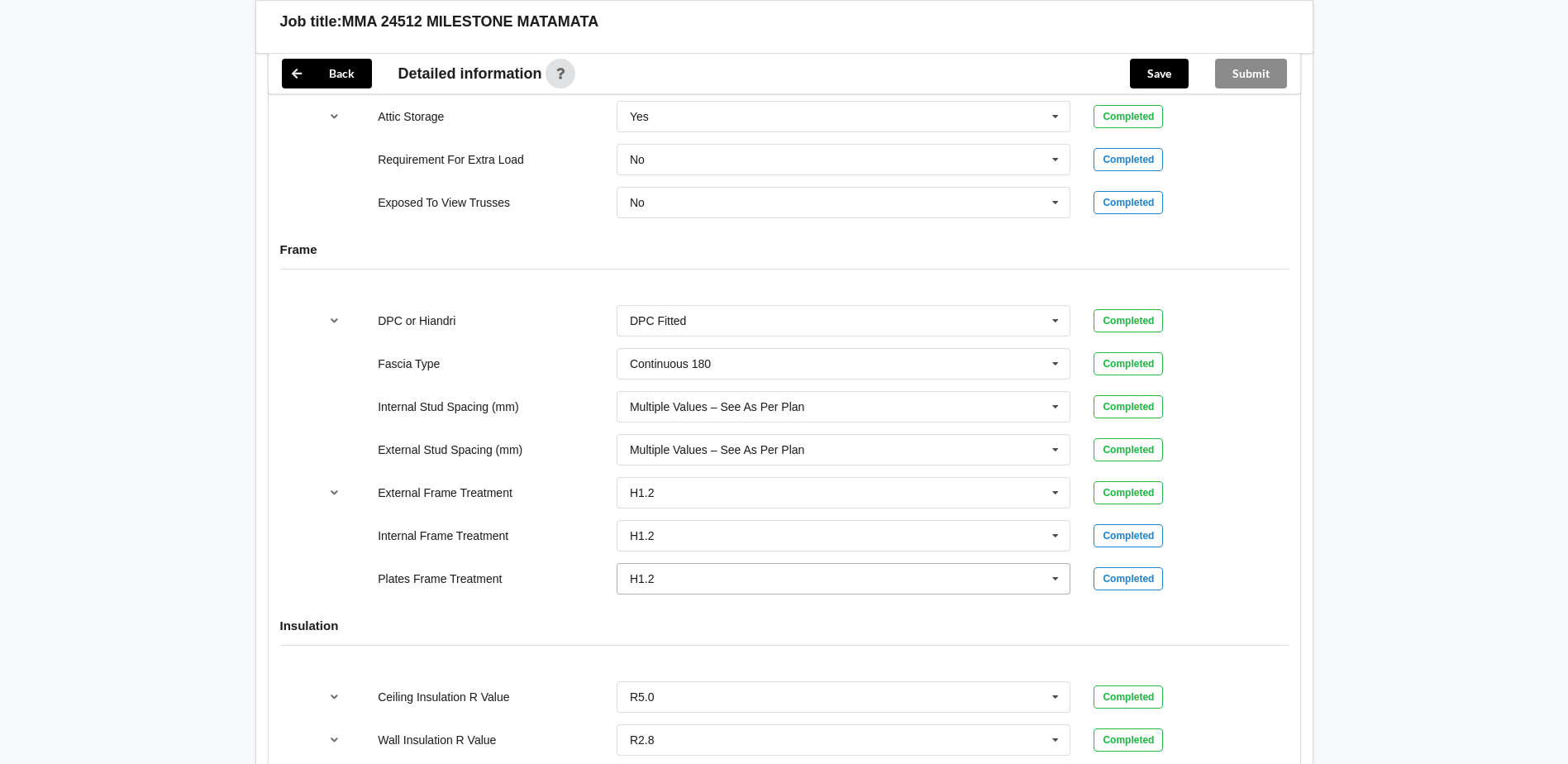
click at [718, 583] on input "text" at bounding box center [844, 578] width 453 height 30
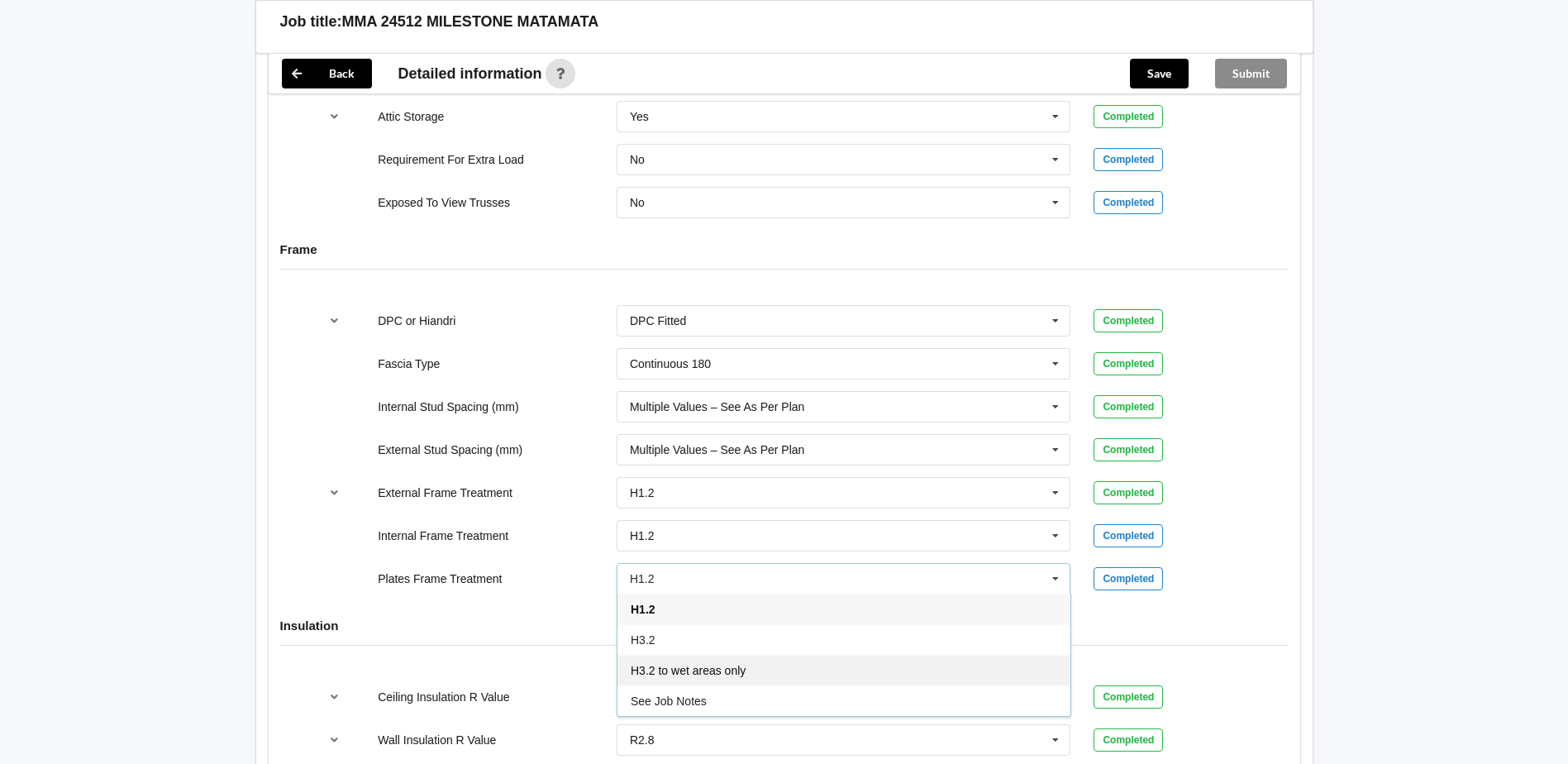
drag, startPoint x: 762, startPoint y: 655, endPoint x: 826, endPoint y: 636, distance: 66.8
click at [763, 654] on div "H3.2 to wet areas only" at bounding box center [844, 669] width 453 height 30
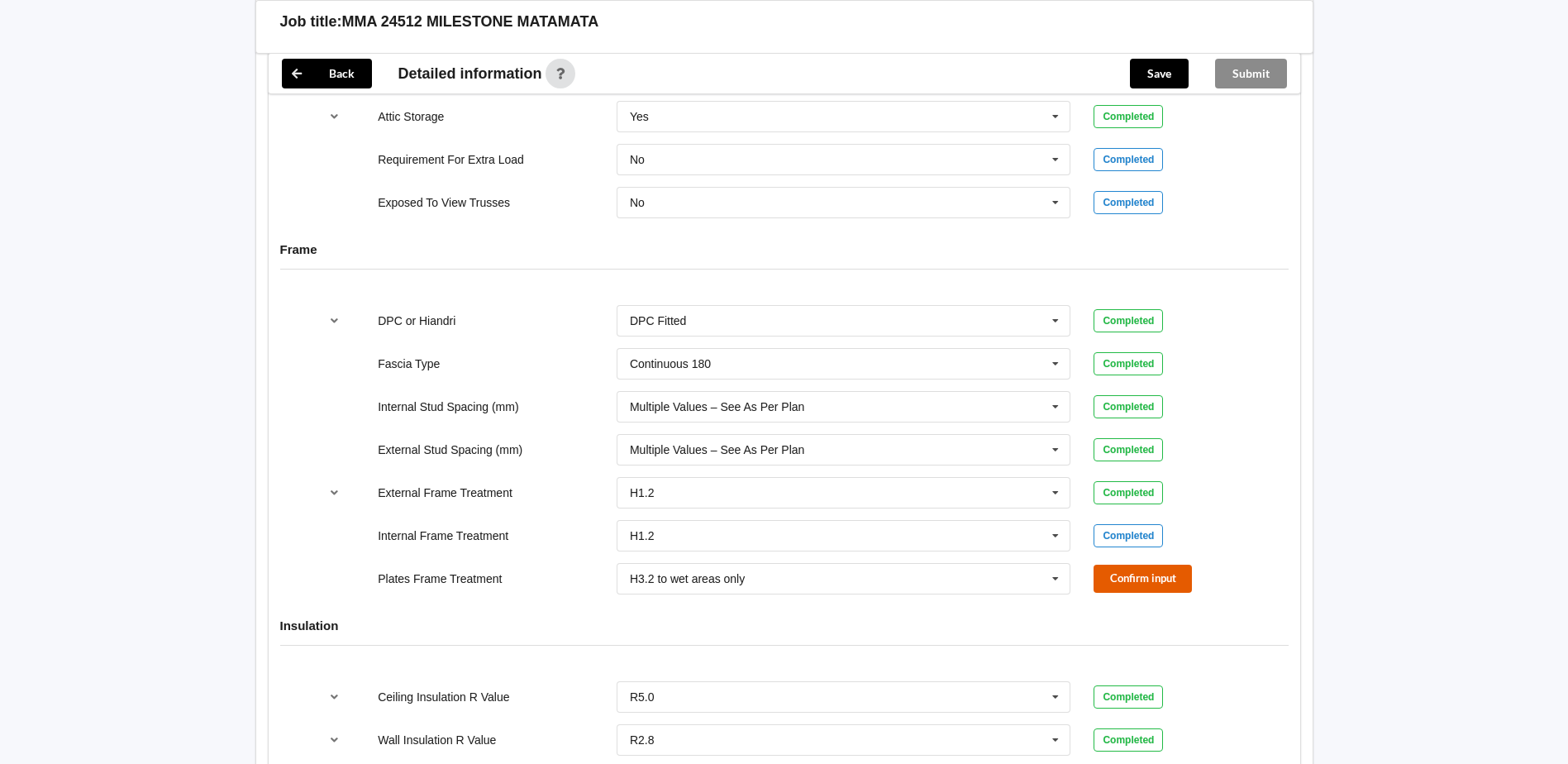
click at [1151, 574] on button "Confirm input" at bounding box center [1142, 578] width 99 height 27
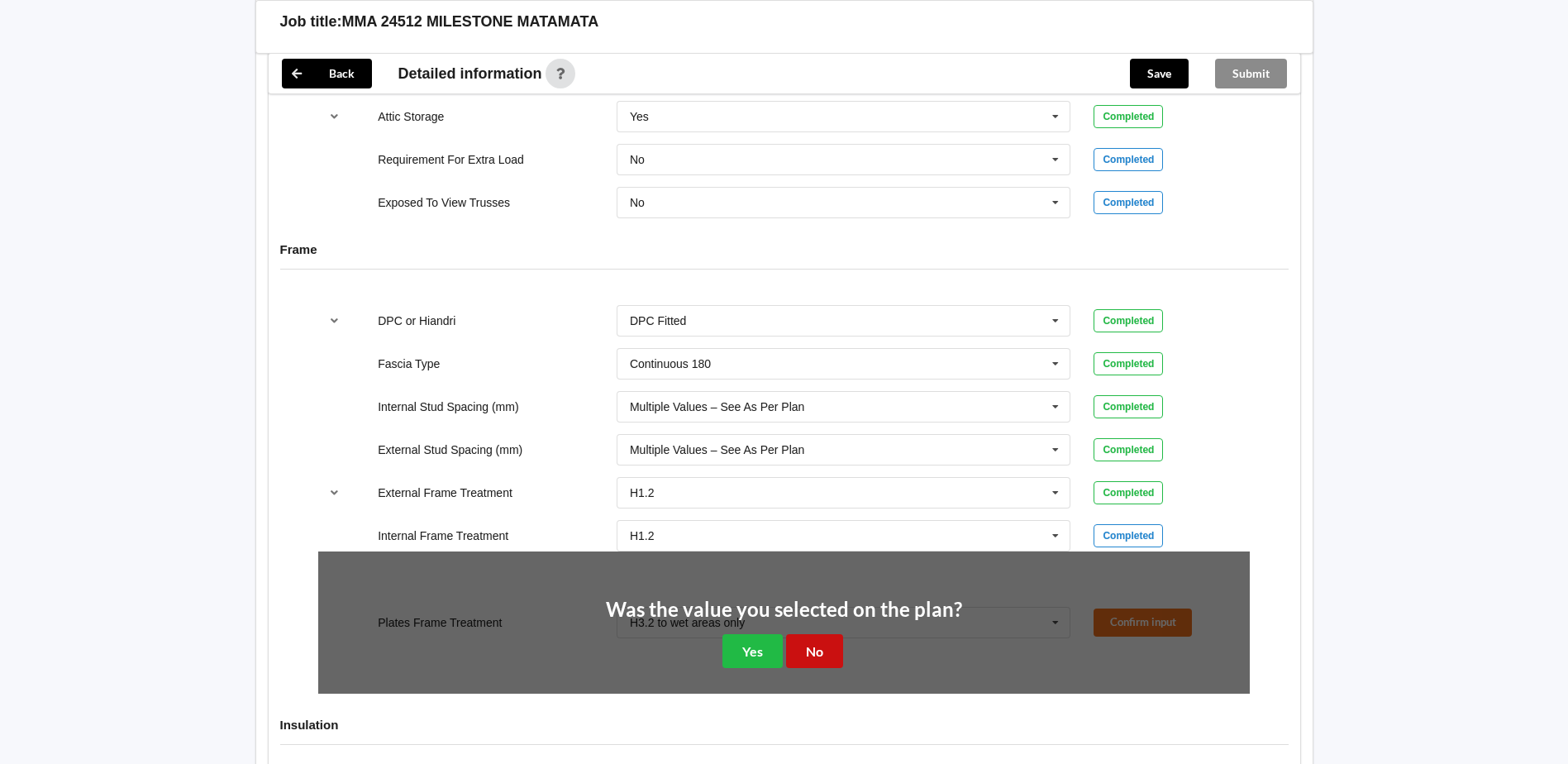
click at [824, 653] on button "No" at bounding box center [814, 651] width 57 height 34
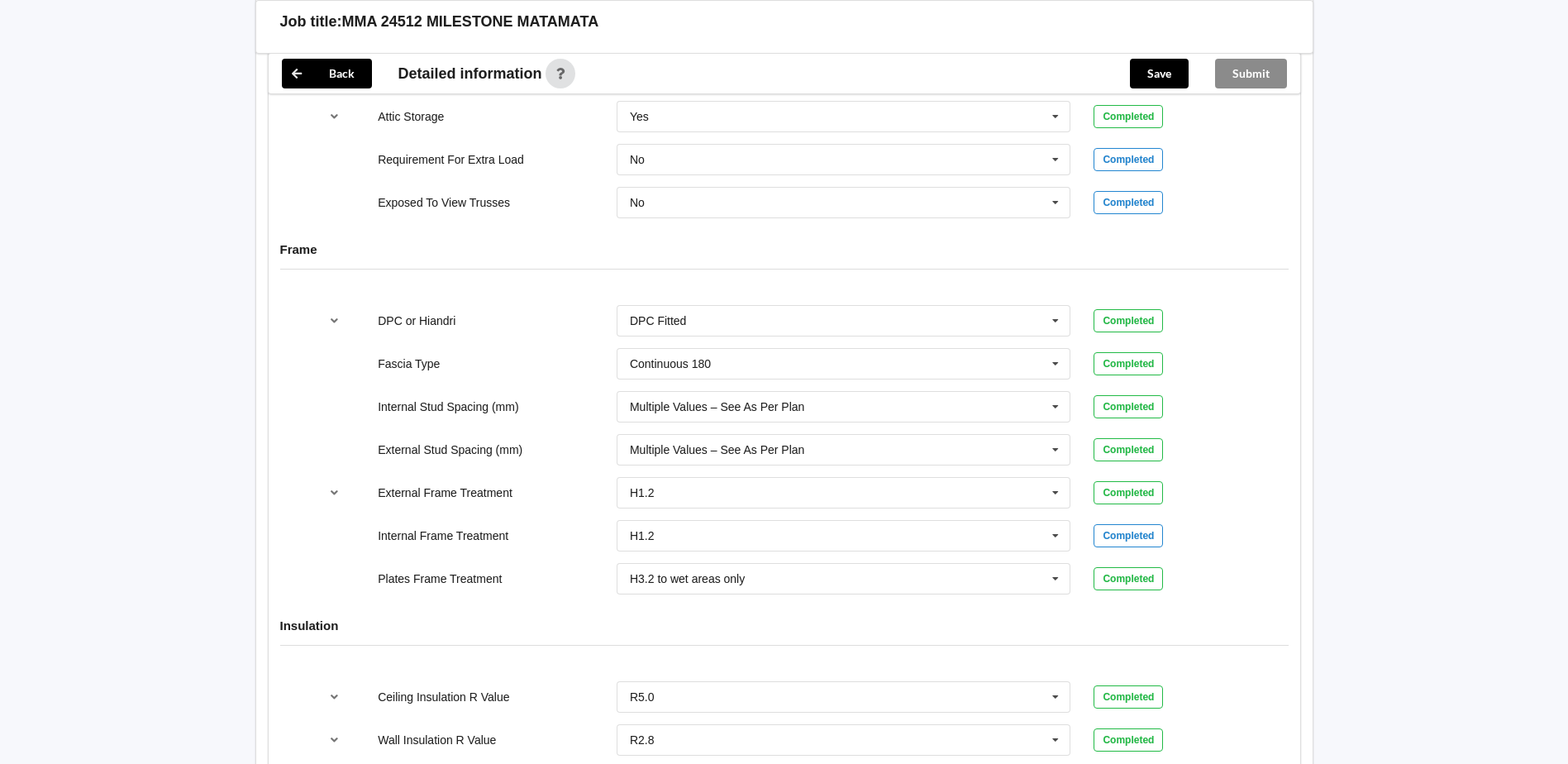
scroll to position [1841, 0]
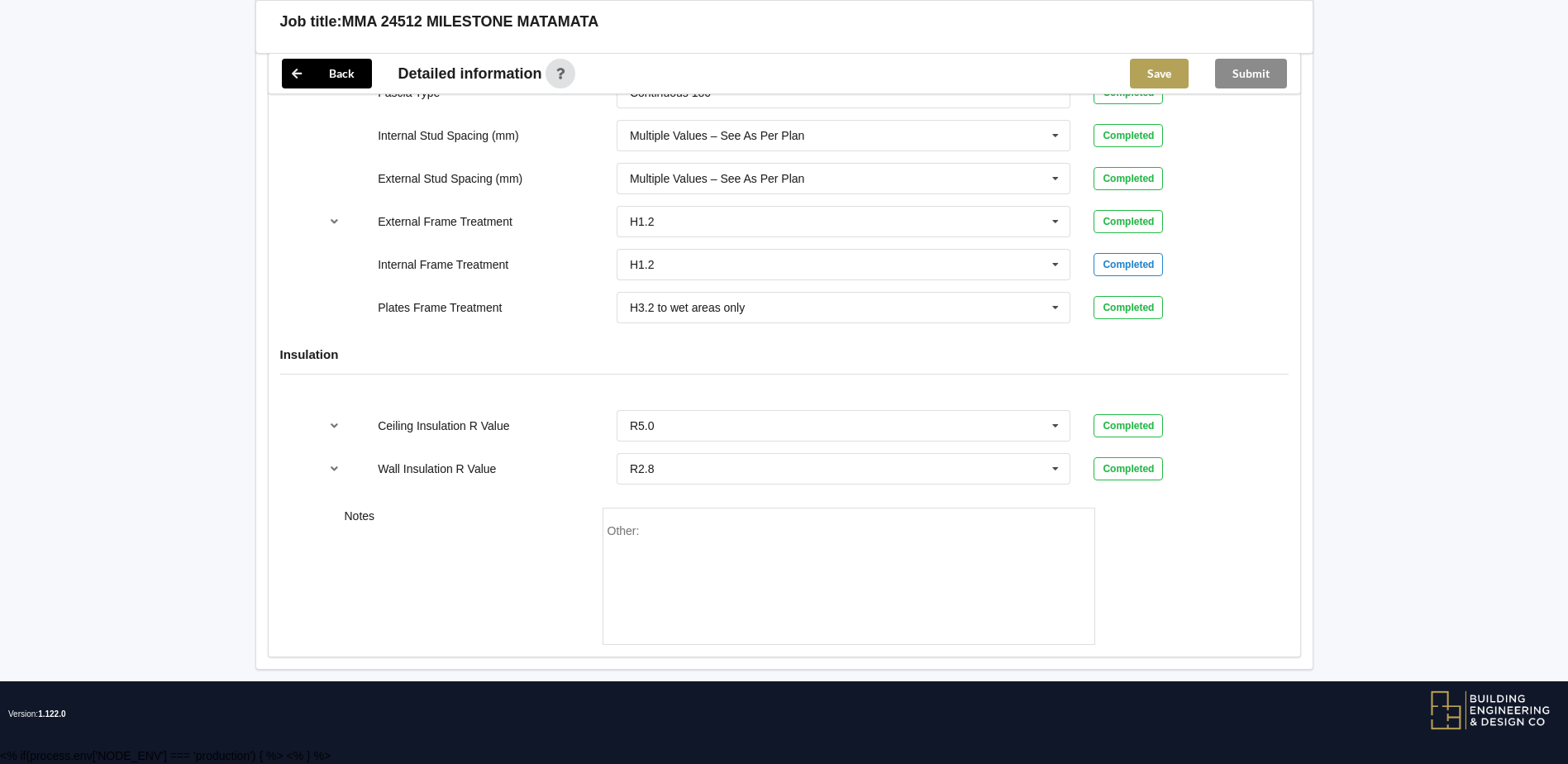
click at [1172, 71] on button "Save" at bounding box center [1159, 73] width 58 height 30
click at [1245, 73] on button "Submit" at bounding box center [1250, 73] width 72 height 30
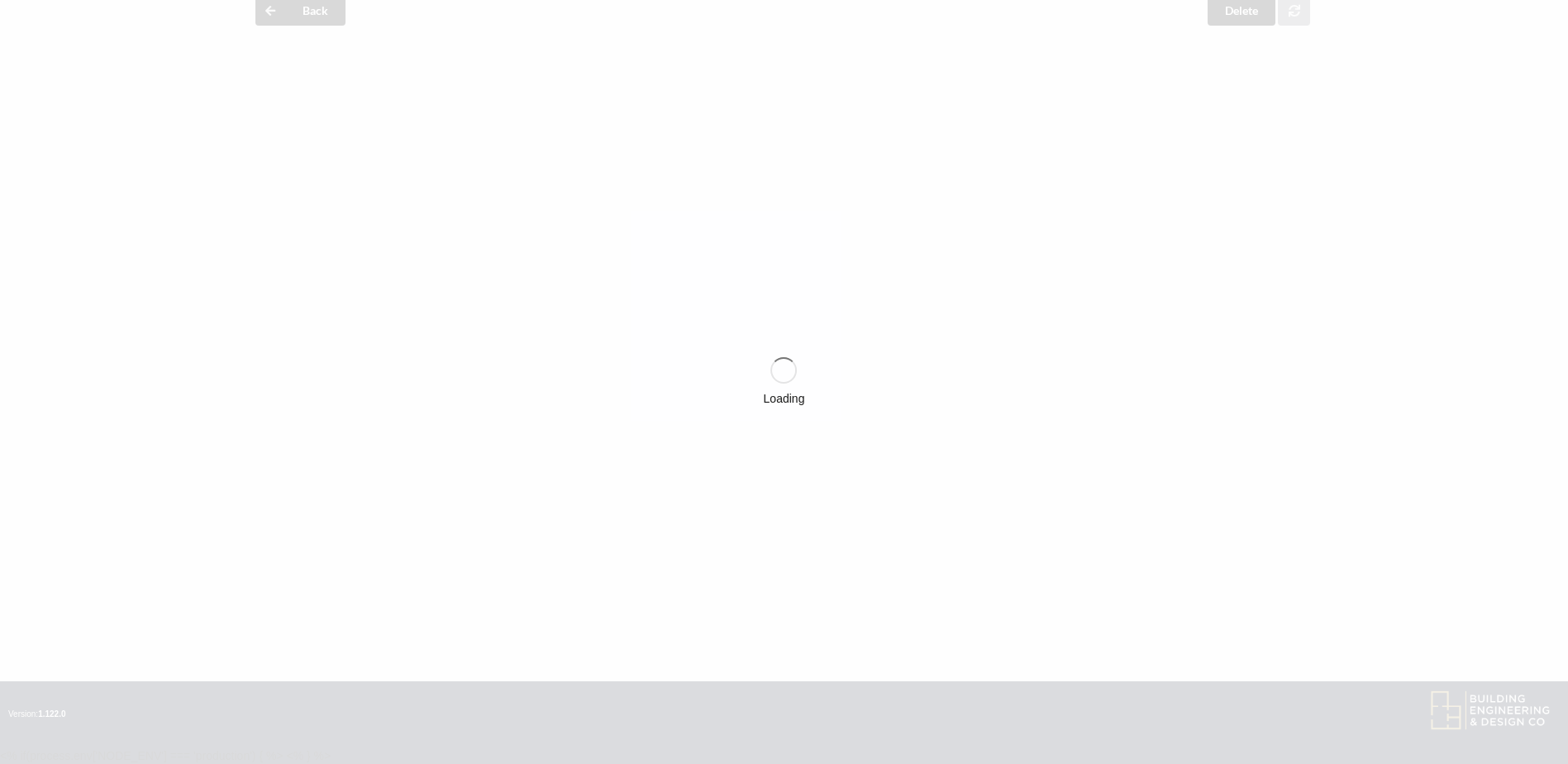
scroll to position [1766, 0]
